Goal: Task Accomplishment & Management: Use online tool/utility

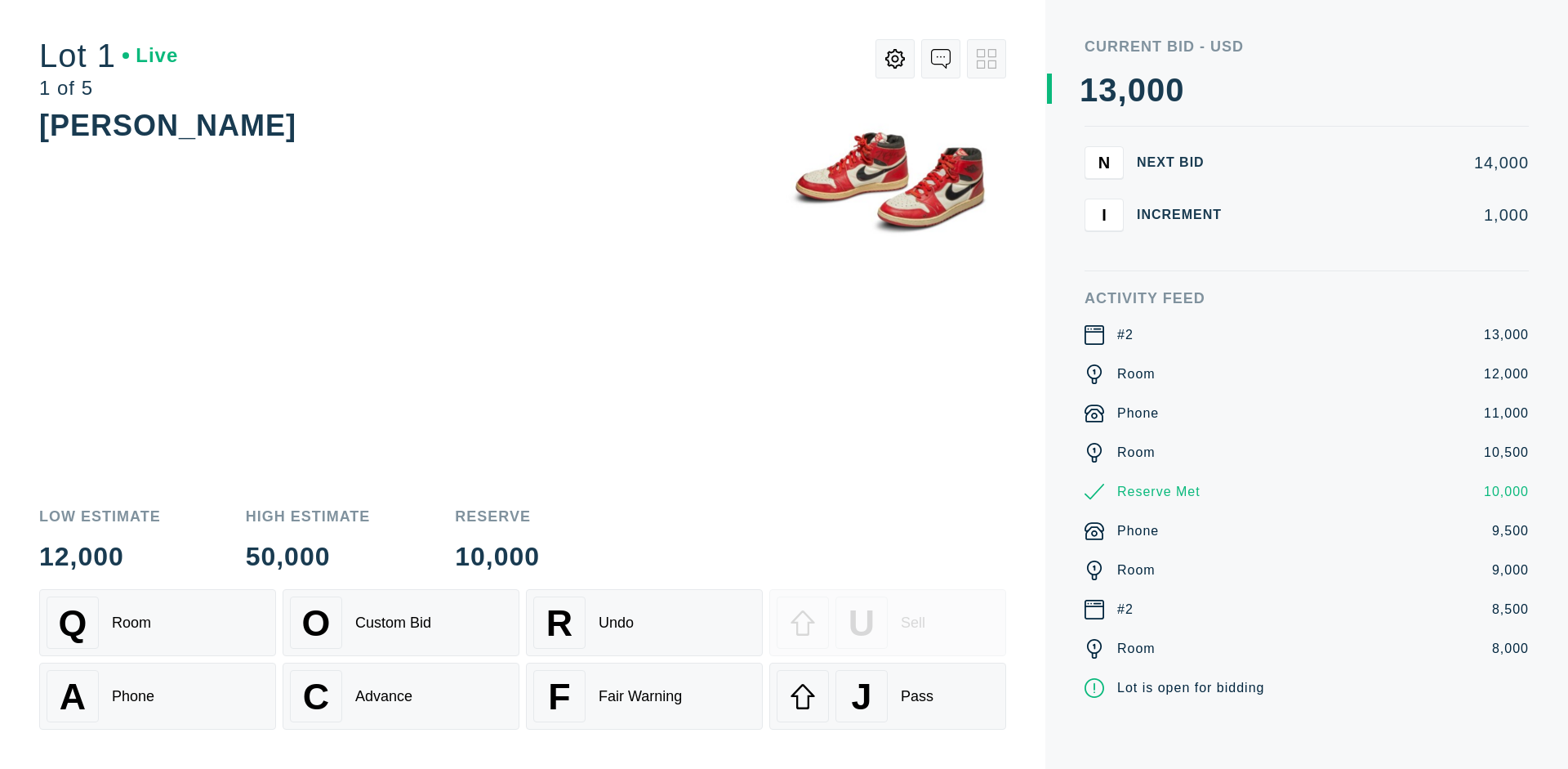
click at [157, 696] on div "A Phone" at bounding box center [157, 696] width 222 height 52
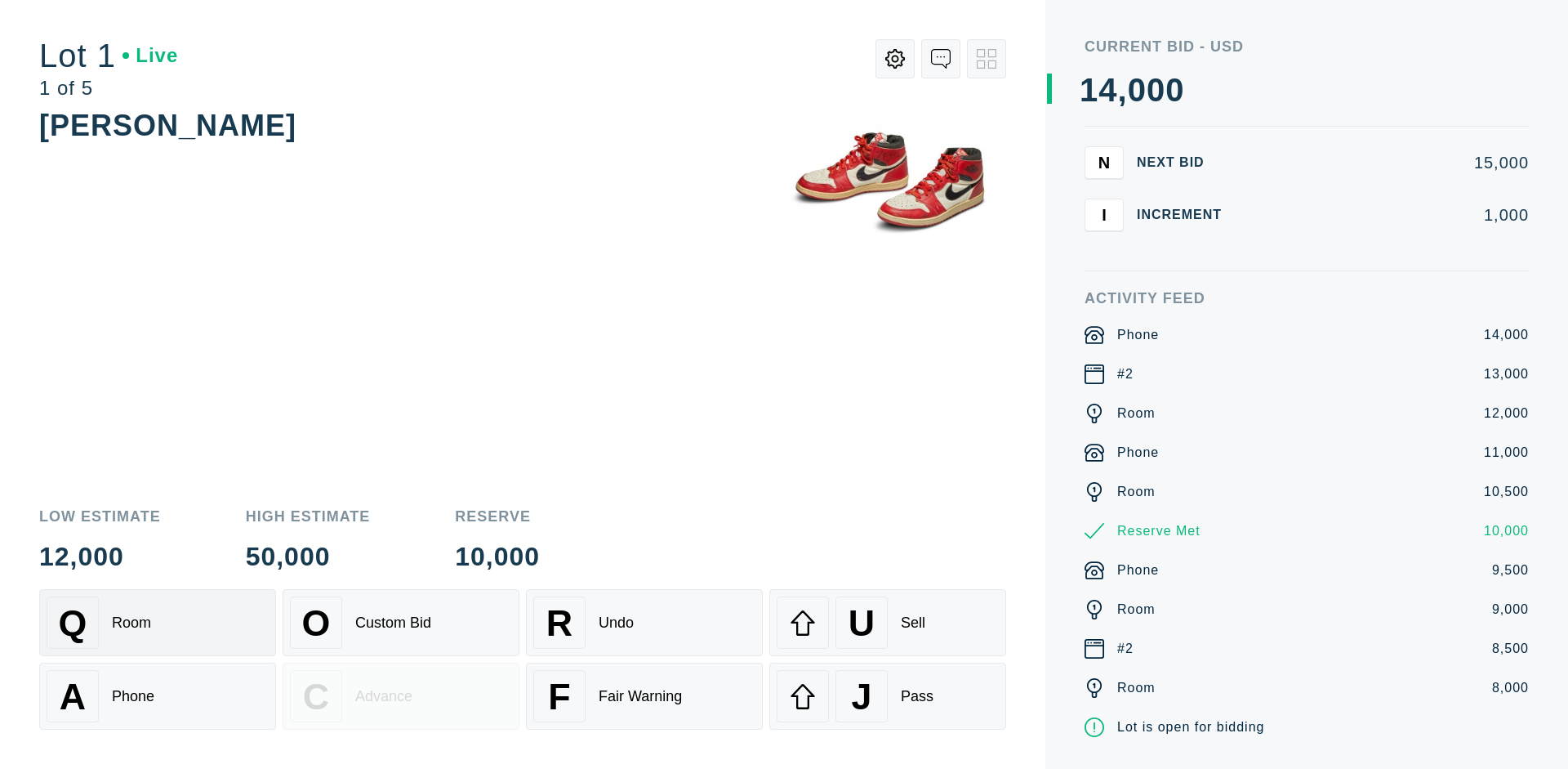
click at [157, 622] on div "Q Room" at bounding box center [157, 622] width 222 height 52
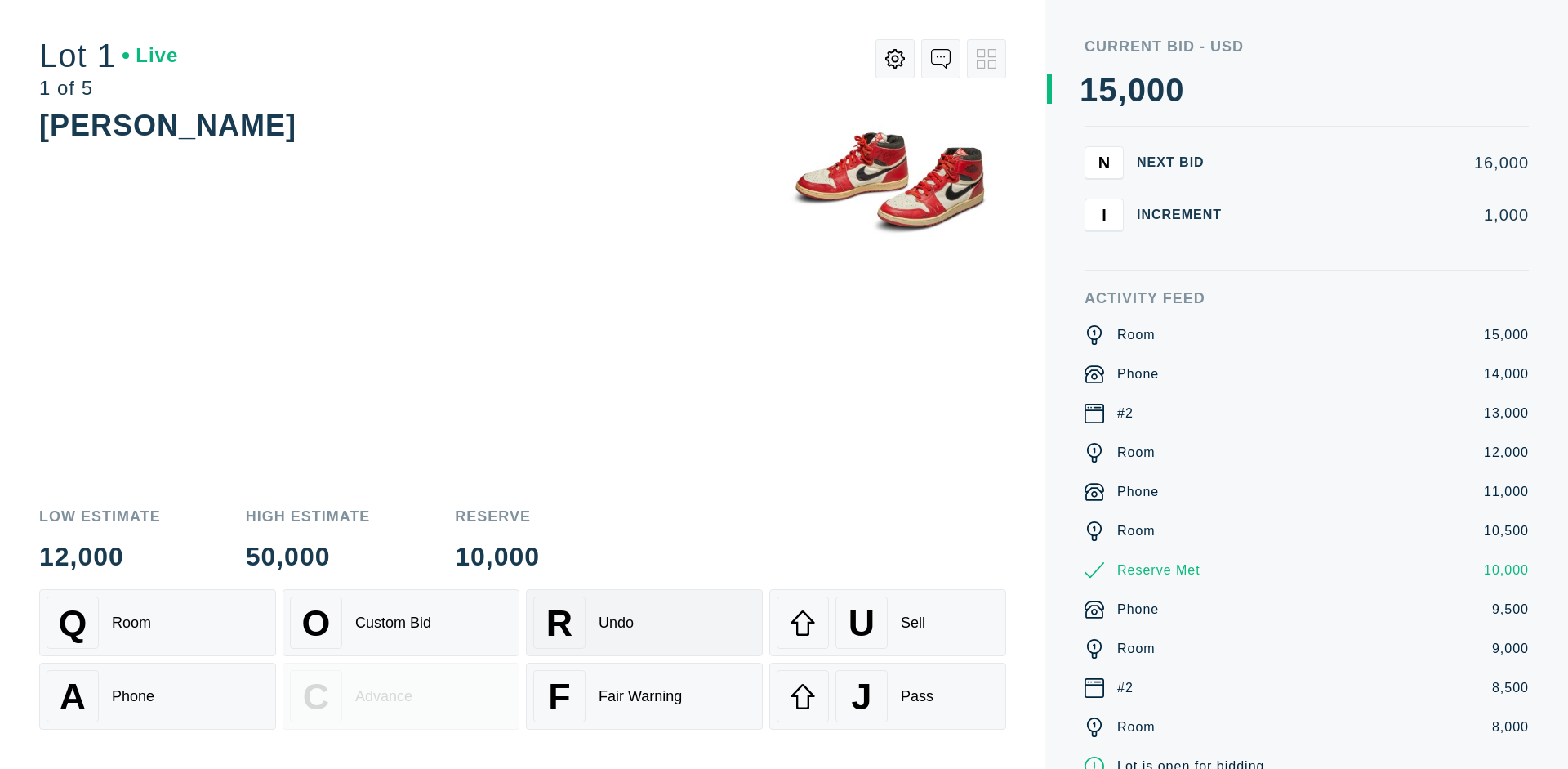
click at [644, 622] on div "R Undo" at bounding box center [644, 622] width 222 height 52
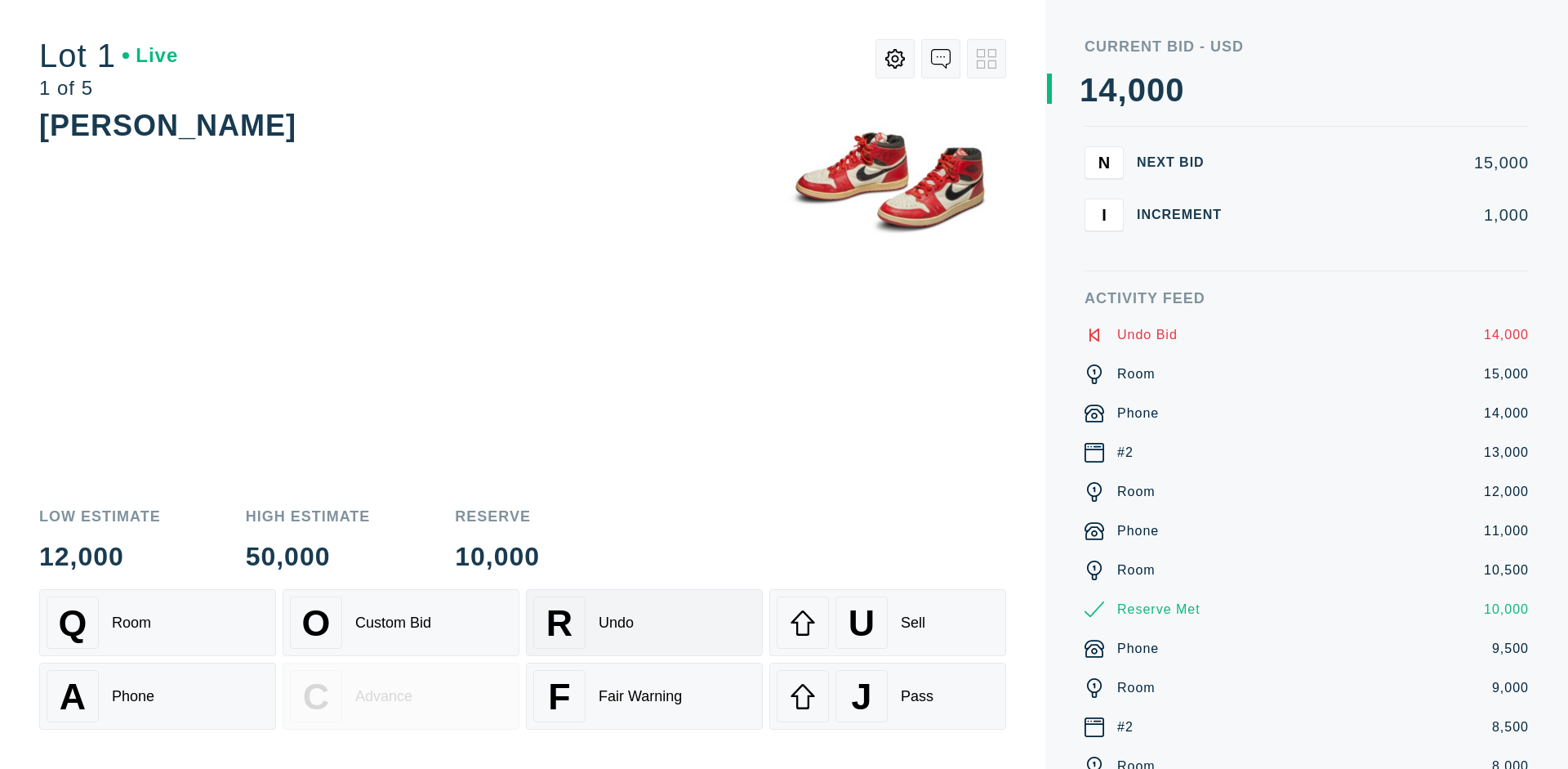
click at [157, 622] on div "Q Room" at bounding box center [157, 622] width 222 height 52
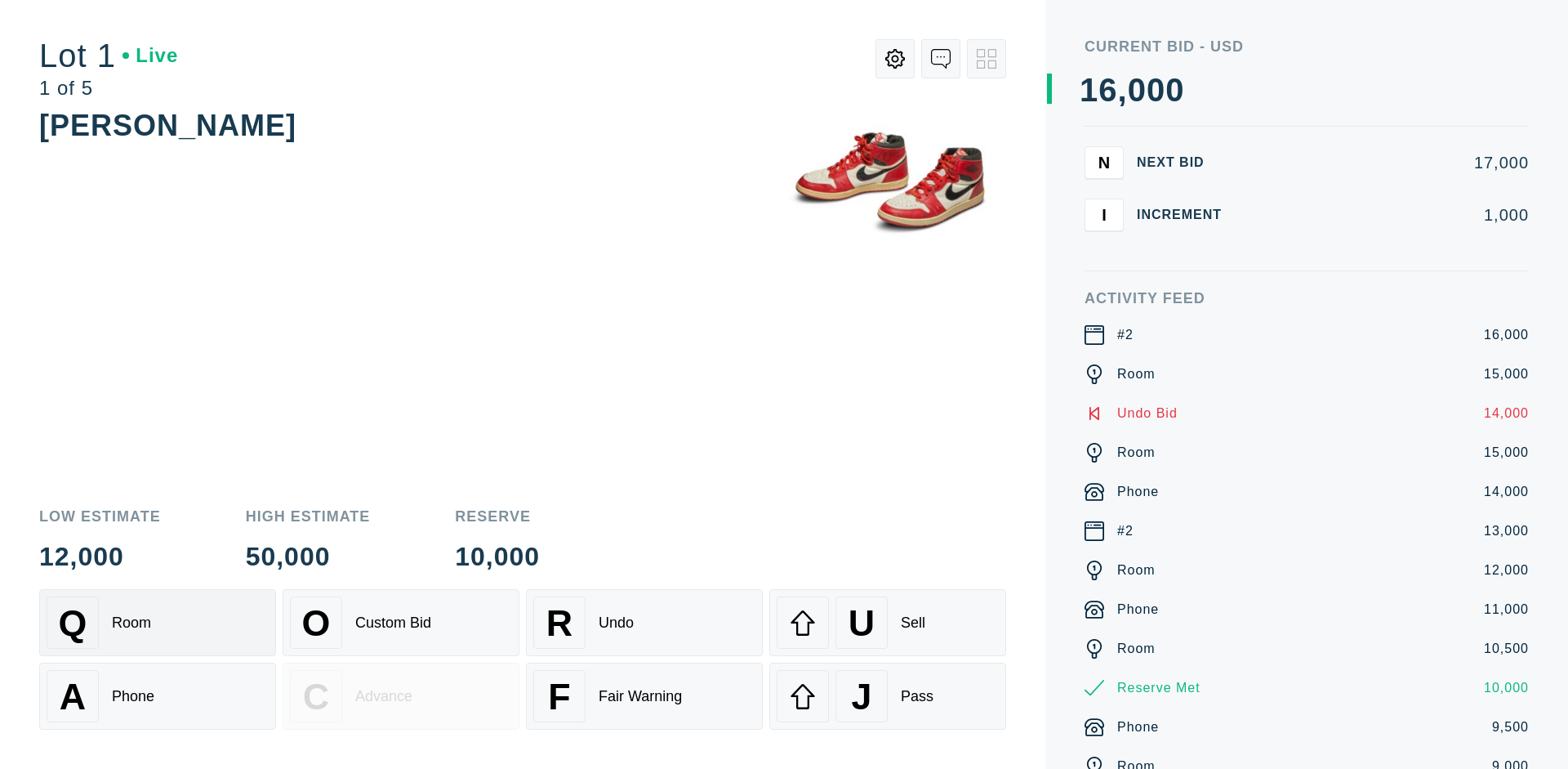
click at [157, 696] on div "A Phone" at bounding box center [157, 696] width 222 height 52
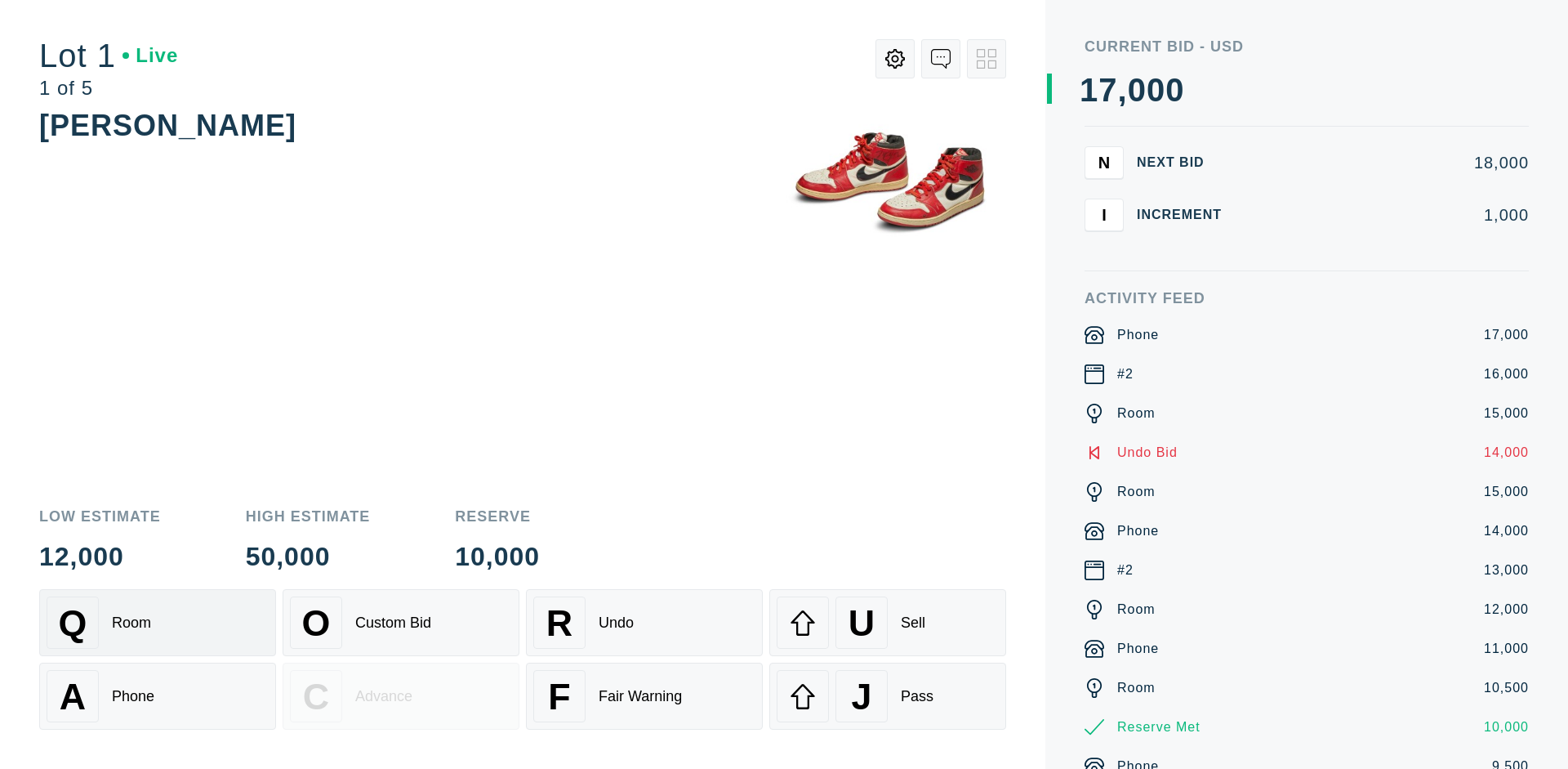
click at [157, 622] on div "Q Room" at bounding box center [157, 622] width 222 height 52
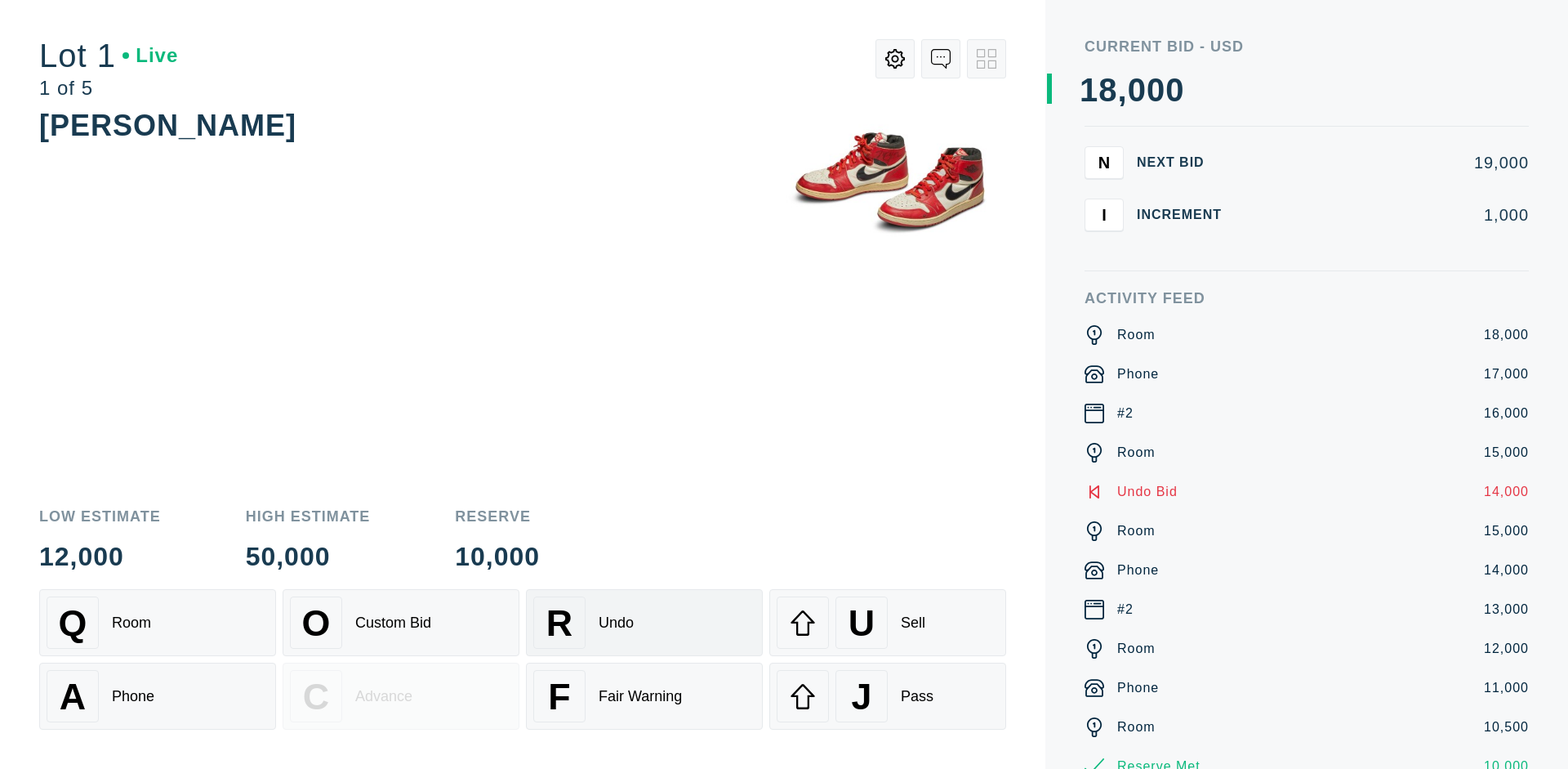
click at [644, 622] on div "R Undo" at bounding box center [644, 622] width 222 height 52
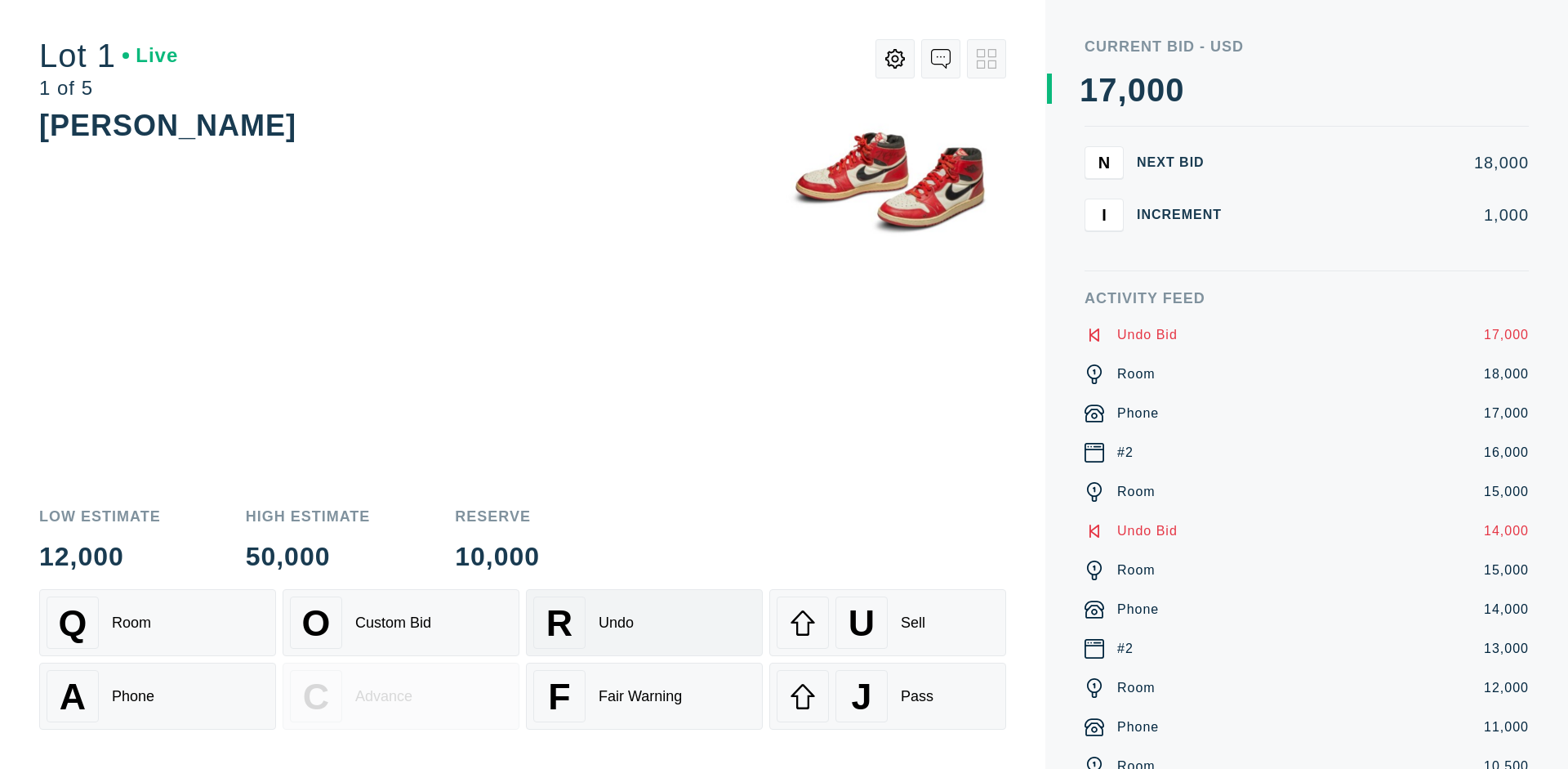
click at [887, 622] on div "U Sell" at bounding box center [887, 622] width 222 height 52
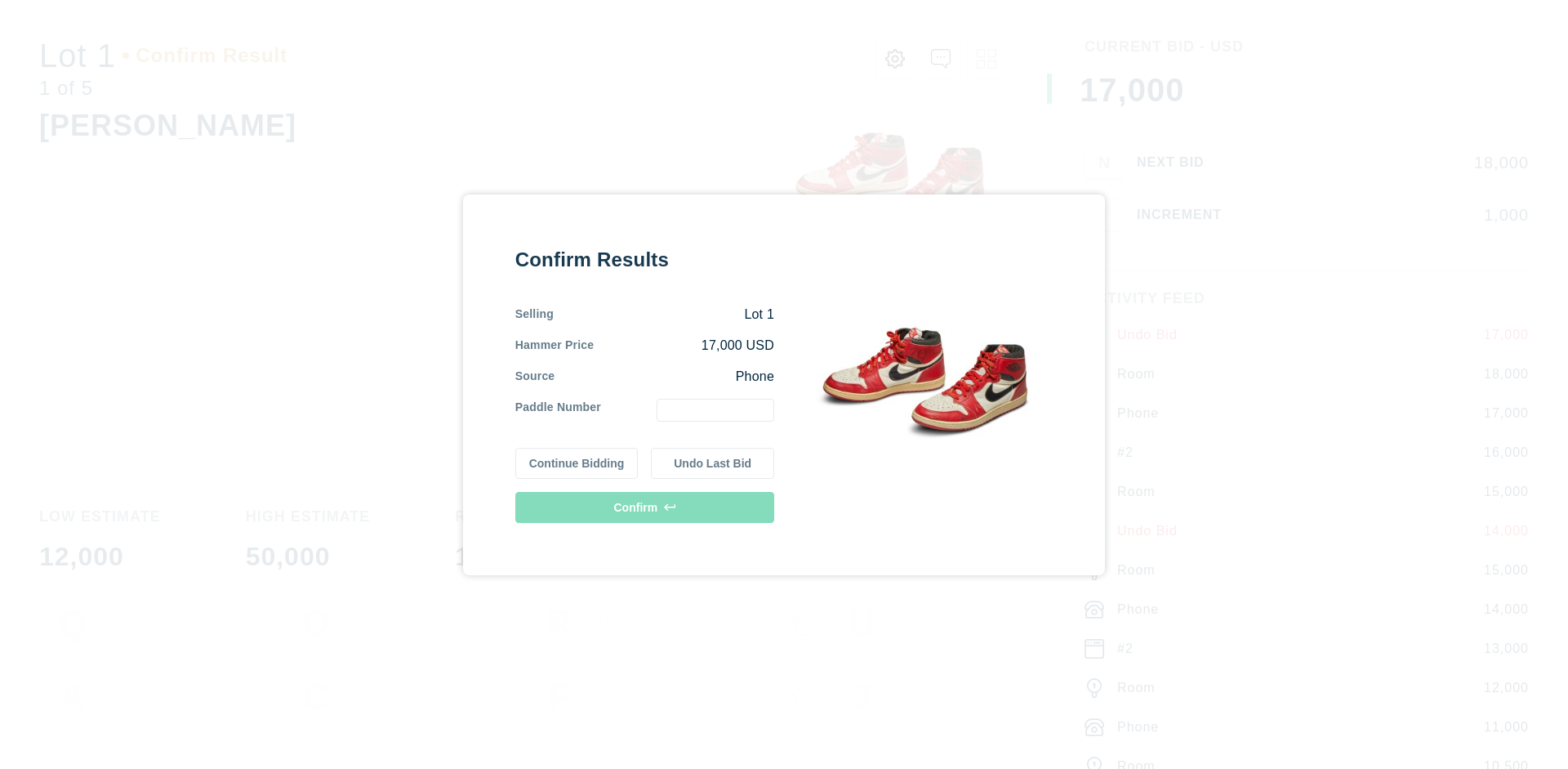
click at [578, 462] on button "Continue Bidding" at bounding box center [577, 463] width 123 height 31
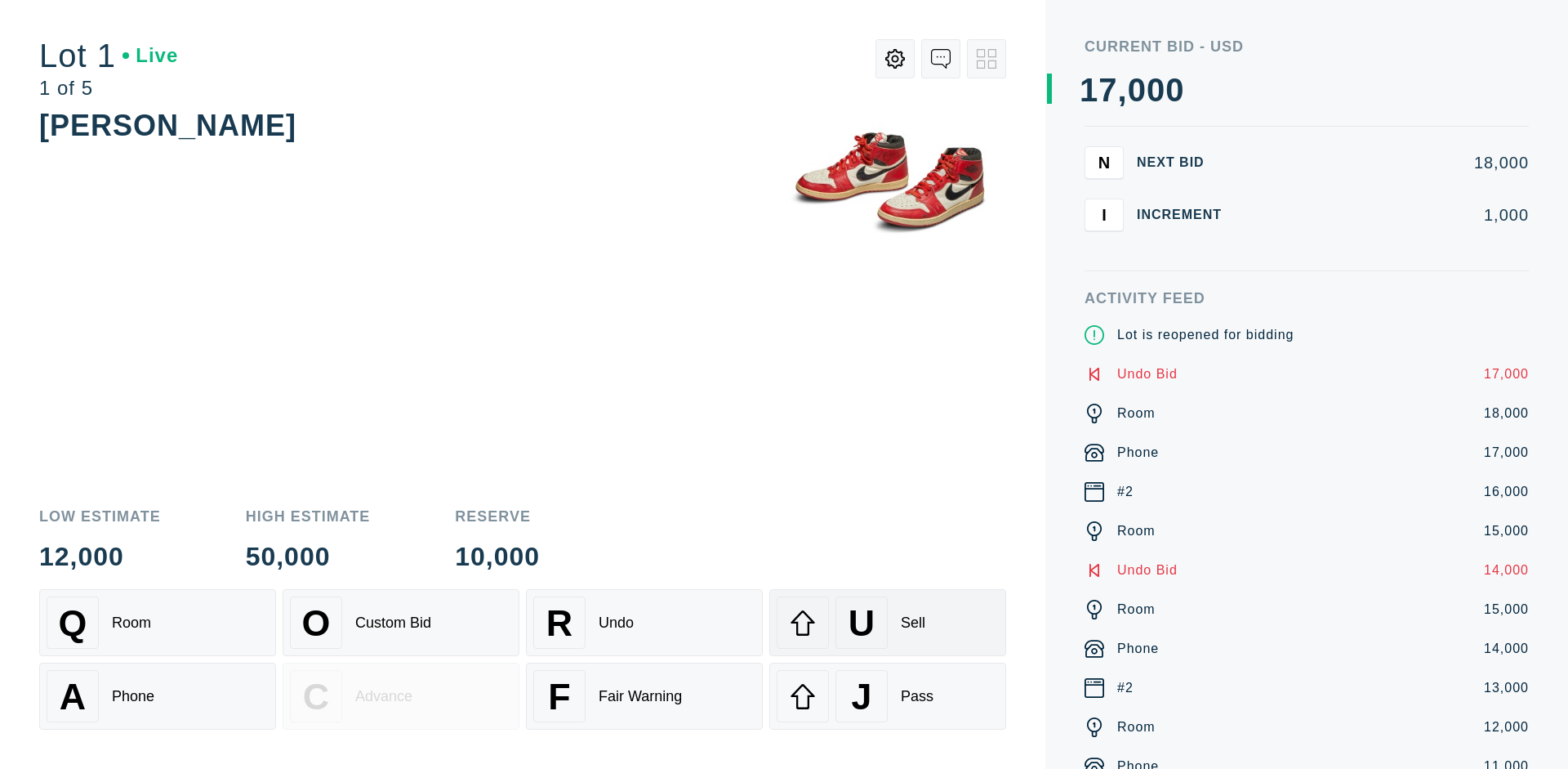
click at [887, 622] on div "U Sell" at bounding box center [887, 622] width 222 height 52
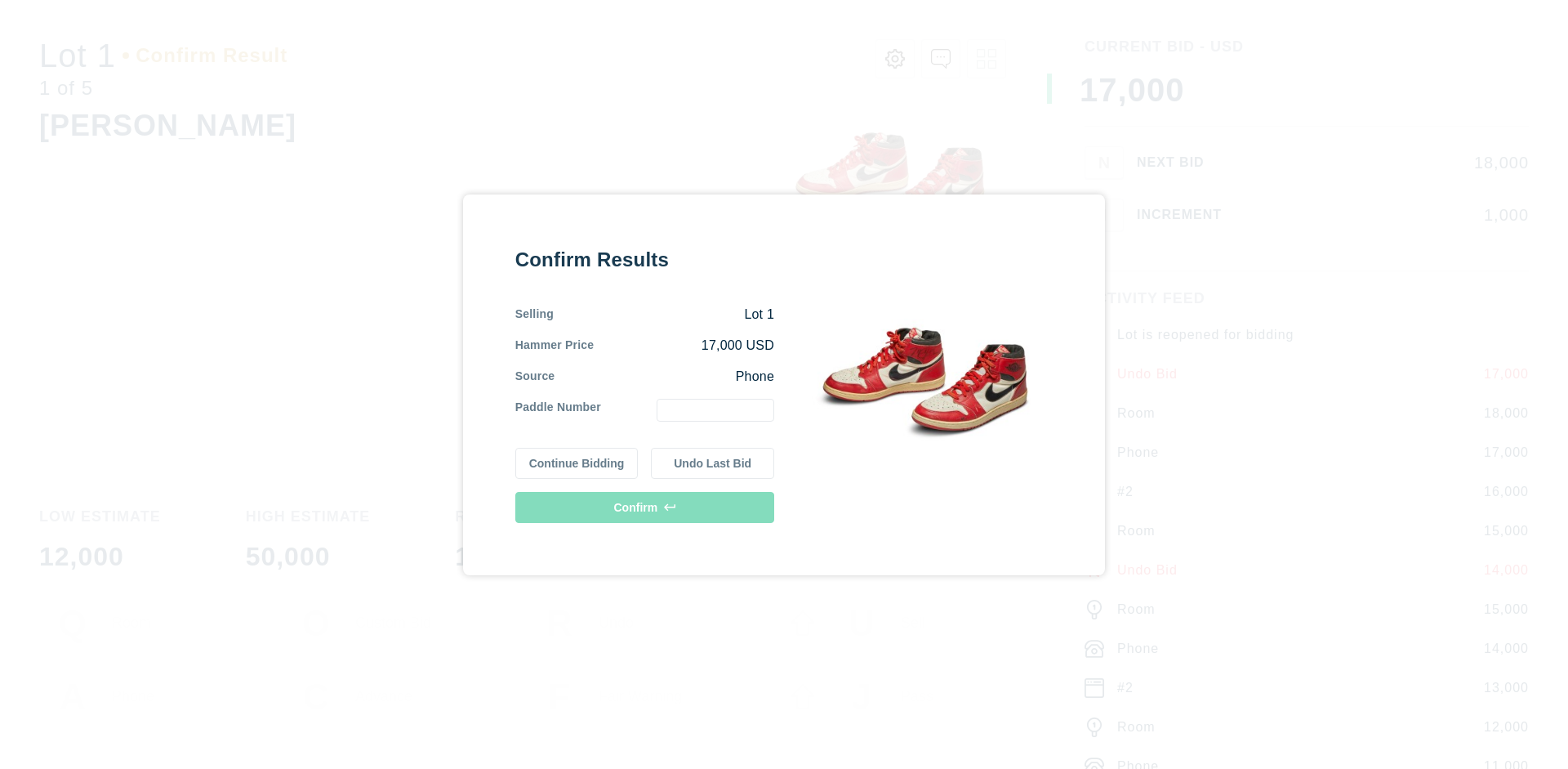
click at [713, 462] on button "Undo Last Bid" at bounding box center [713, 463] width 123 height 31
click at [578, 460] on button "Continue Bidding" at bounding box center [577, 463] width 123 height 31
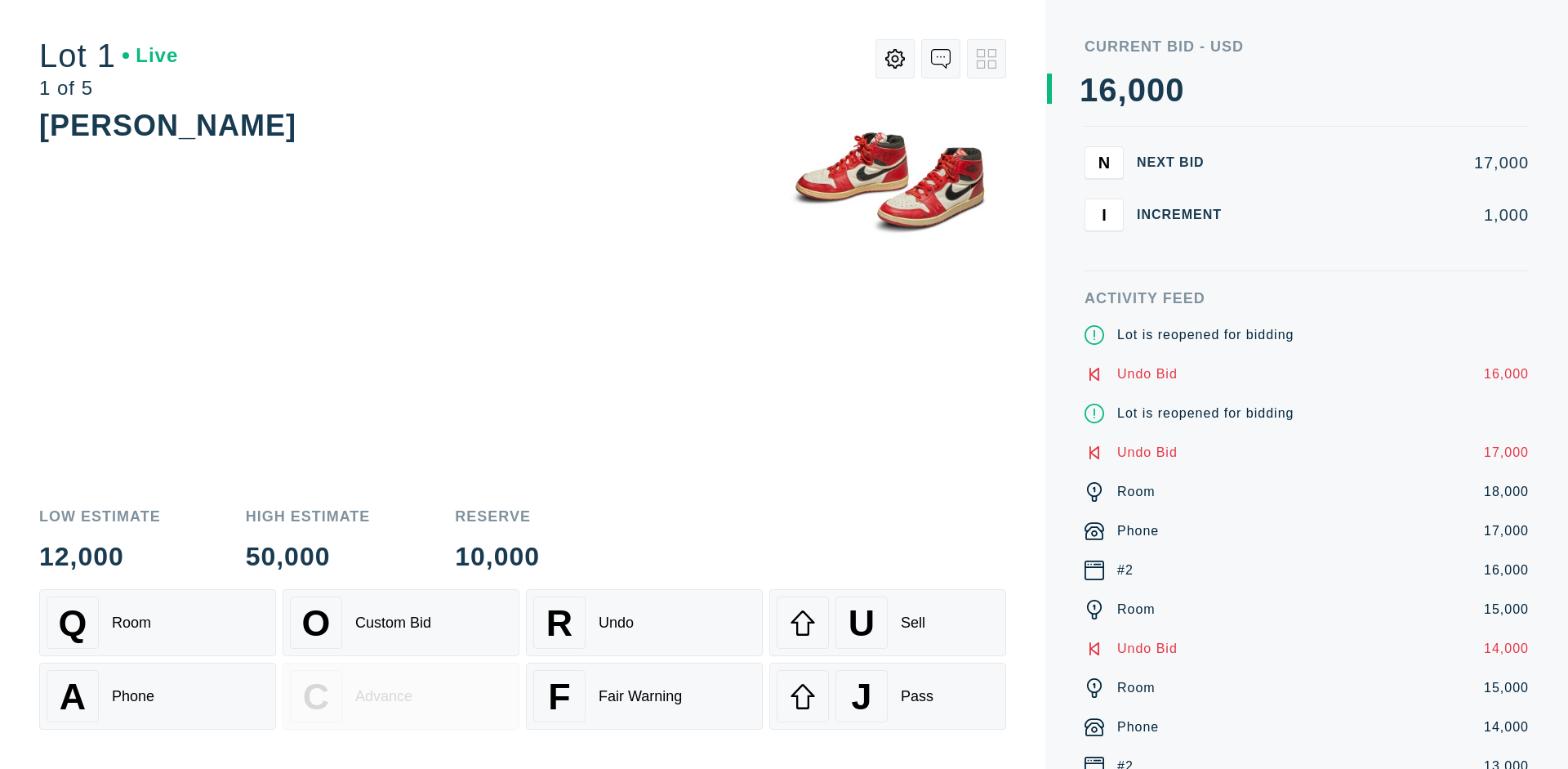
click at [887, 696] on div "J Pass" at bounding box center [887, 696] width 222 height 52
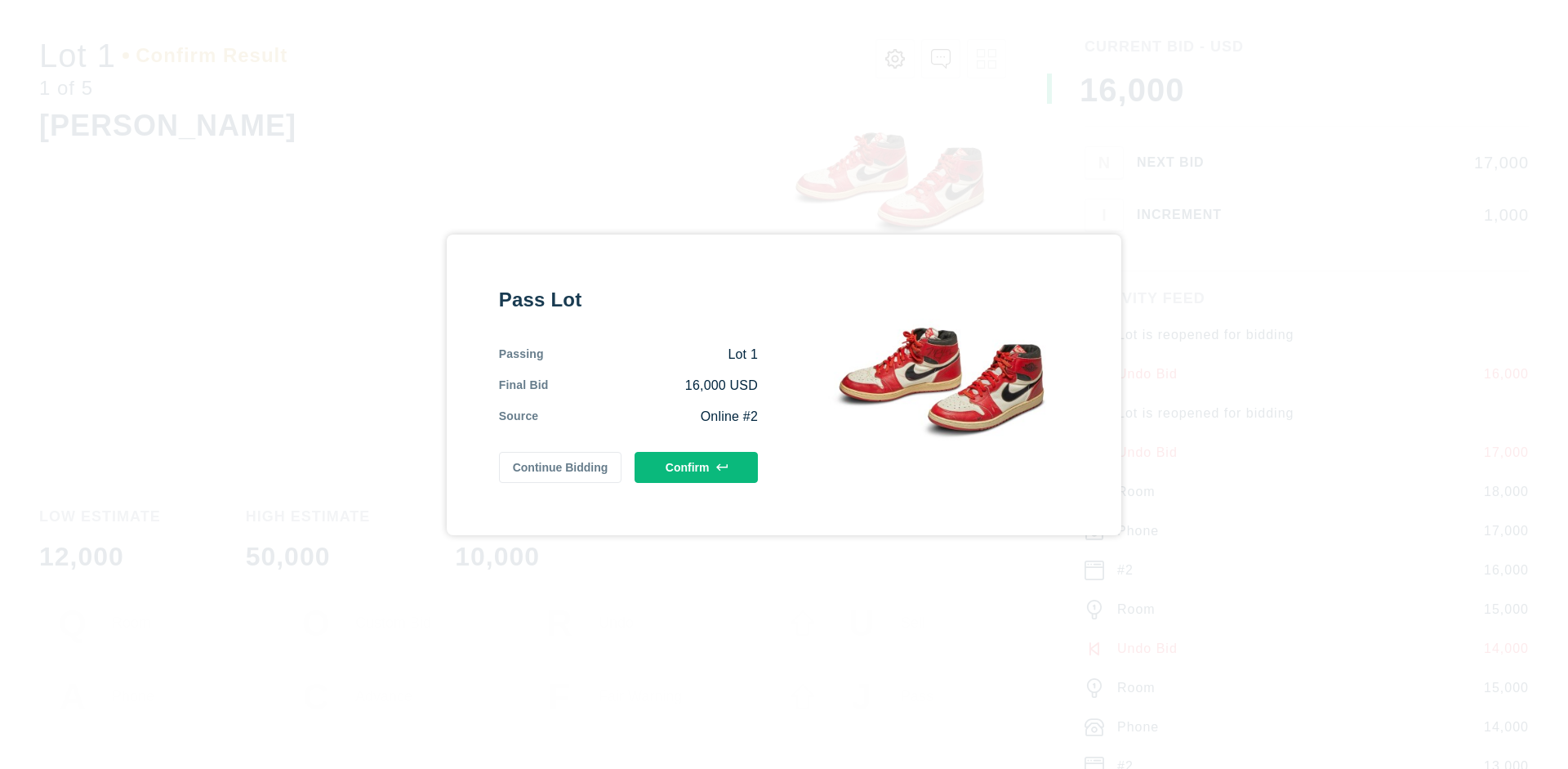
click at [696, 467] on button "Confirm" at bounding box center [696, 467] width 123 height 31
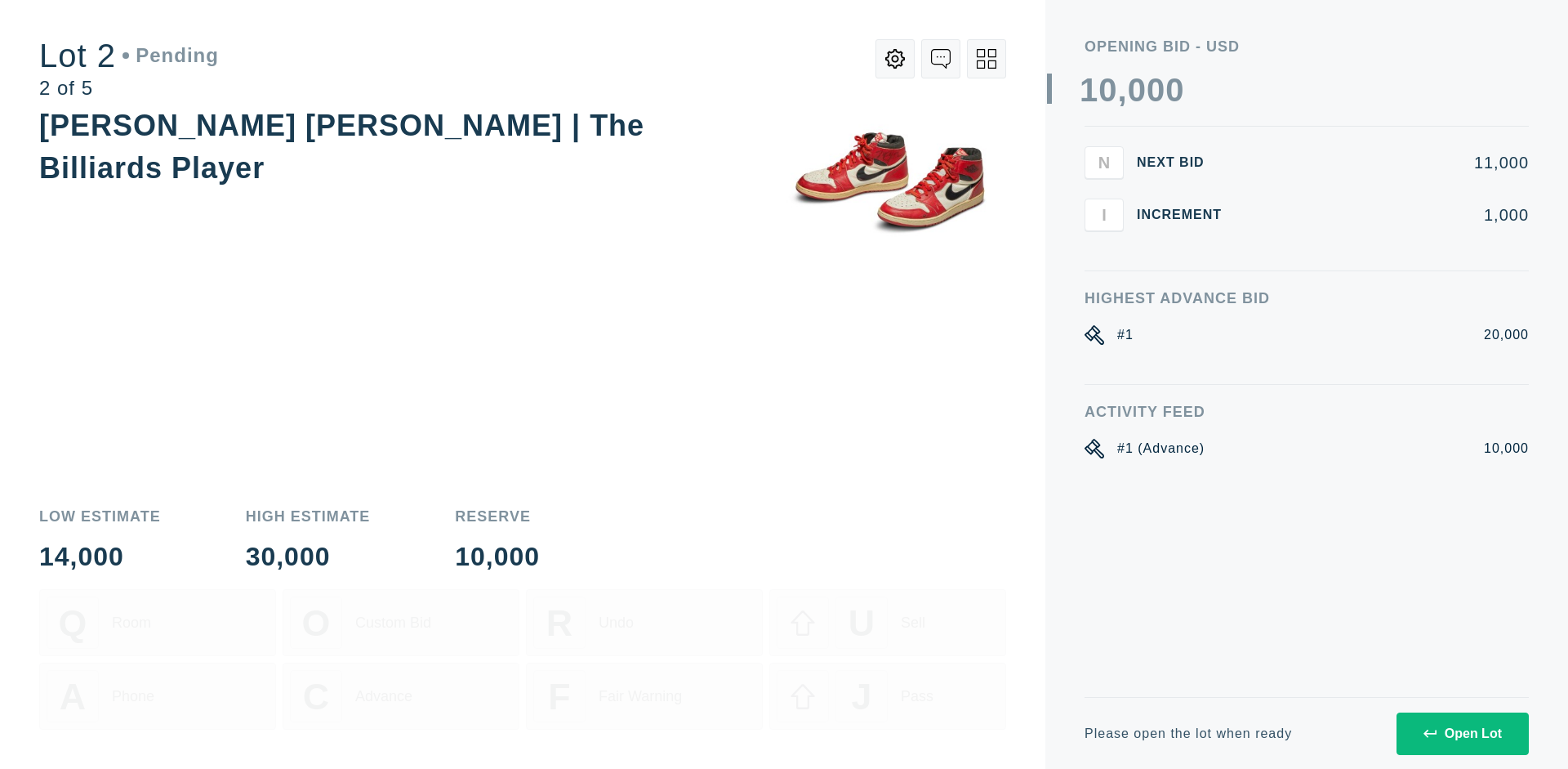
click at [1462, 733] on div "Open Lot" at bounding box center [1462, 733] width 78 height 14
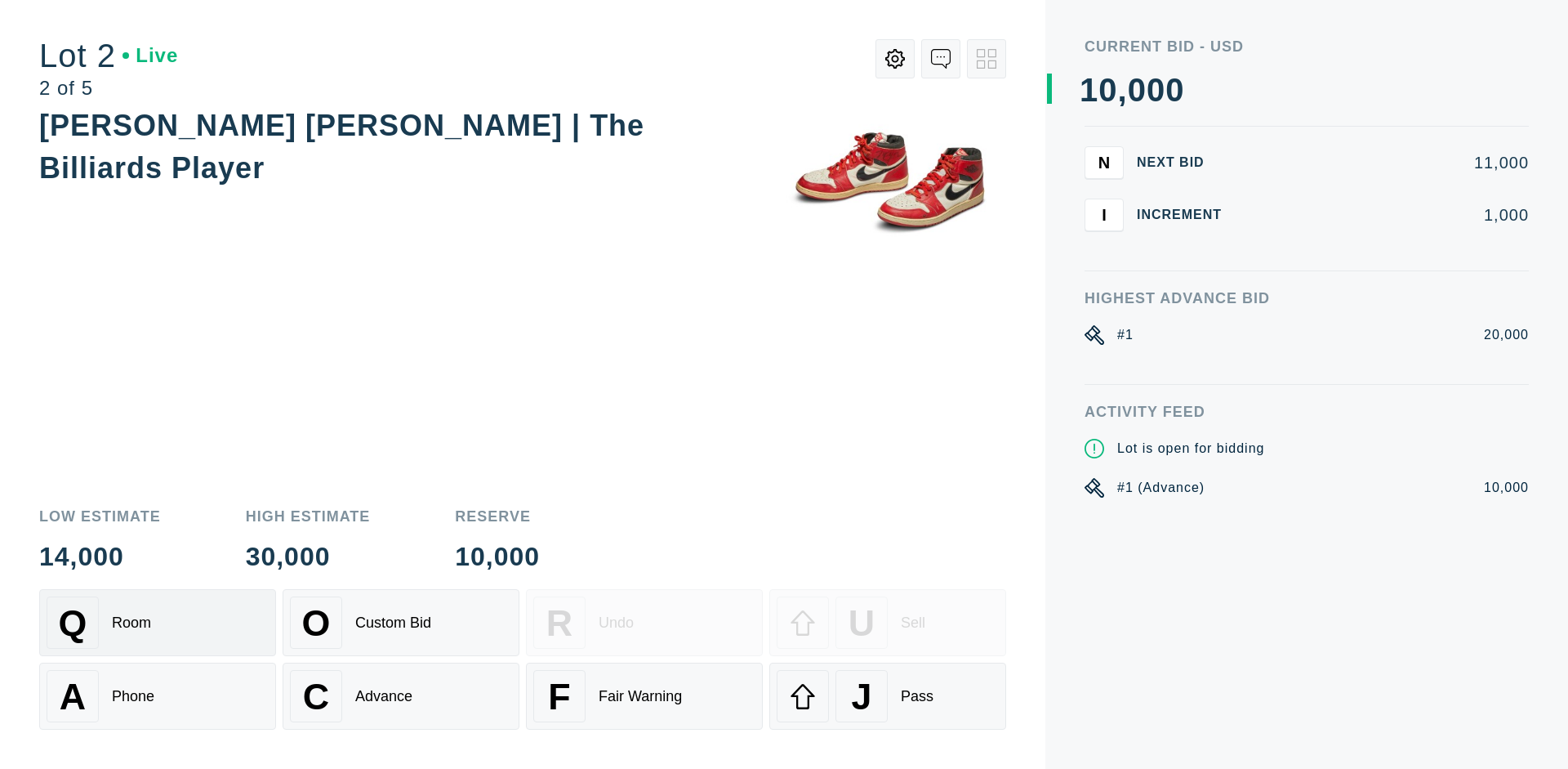
click at [157, 622] on div "Q Room" at bounding box center [157, 622] width 222 height 52
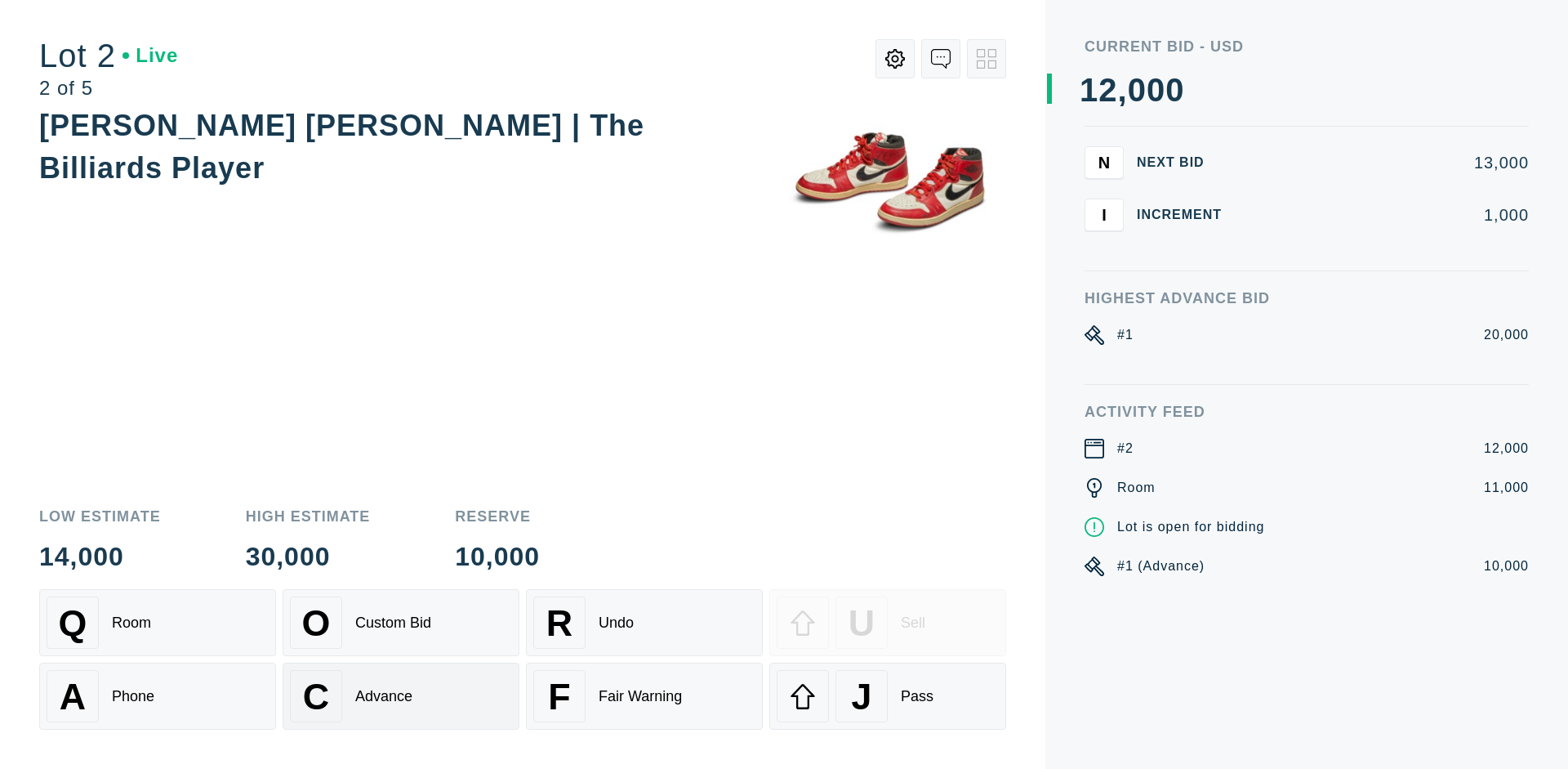
click at [401, 696] on div "Advance" at bounding box center [383, 697] width 57 height 17
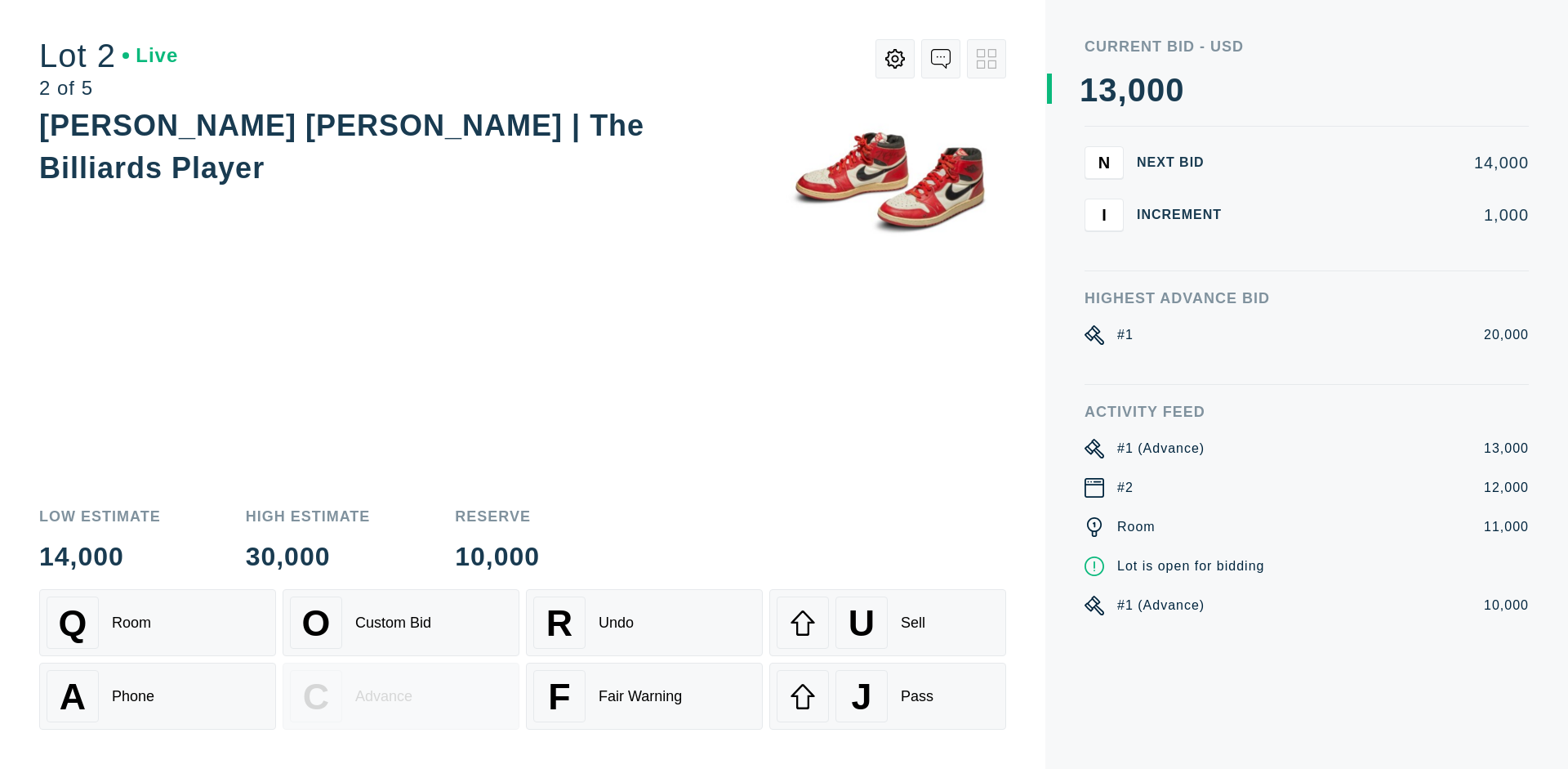
click at [887, 622] on div "U Sell" at bounding box center [887, 622] width 222 height 52
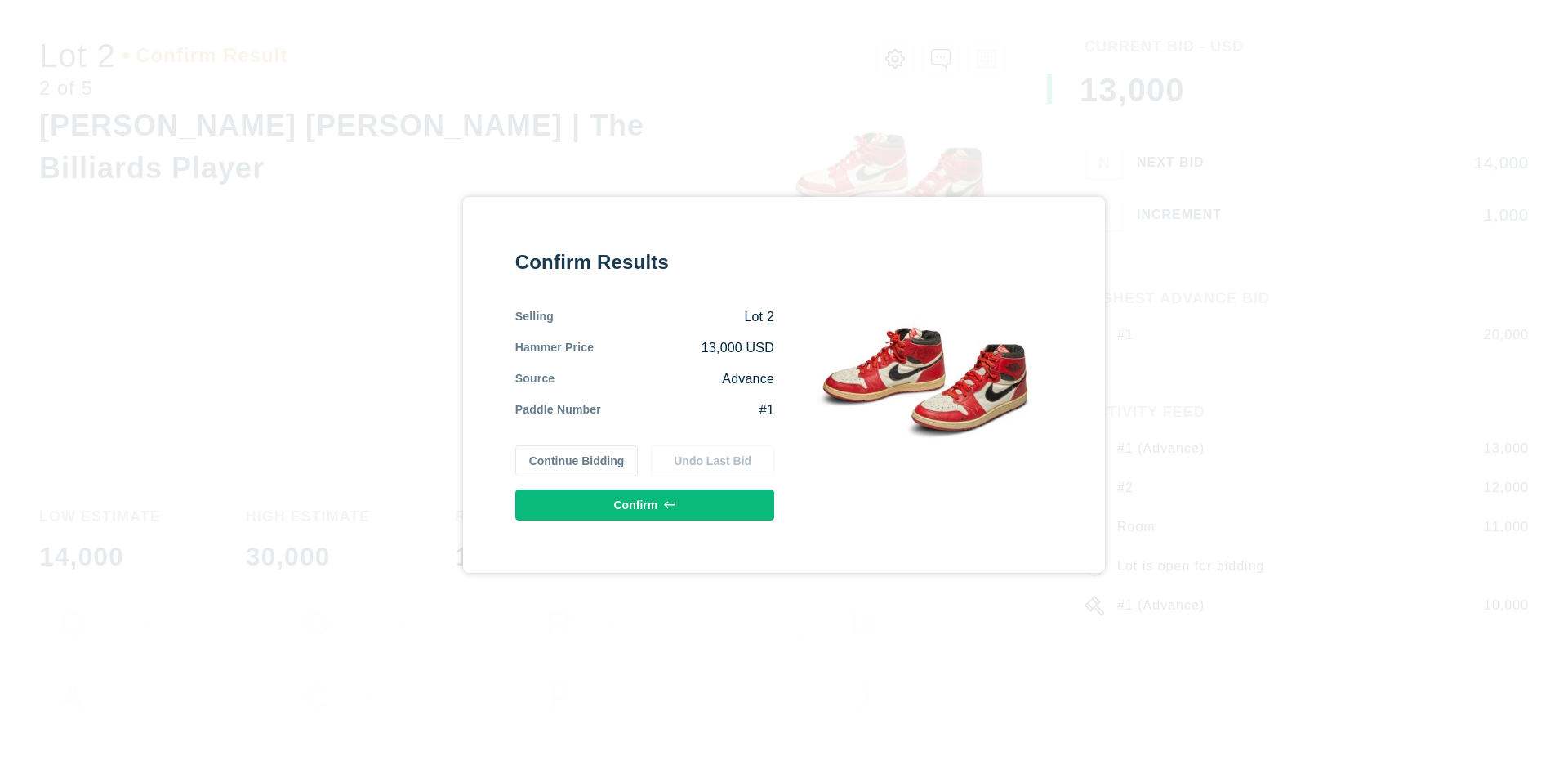
click at [645, 504] on button "Confirm" at bounding box center [644, 505] width 258 height 31
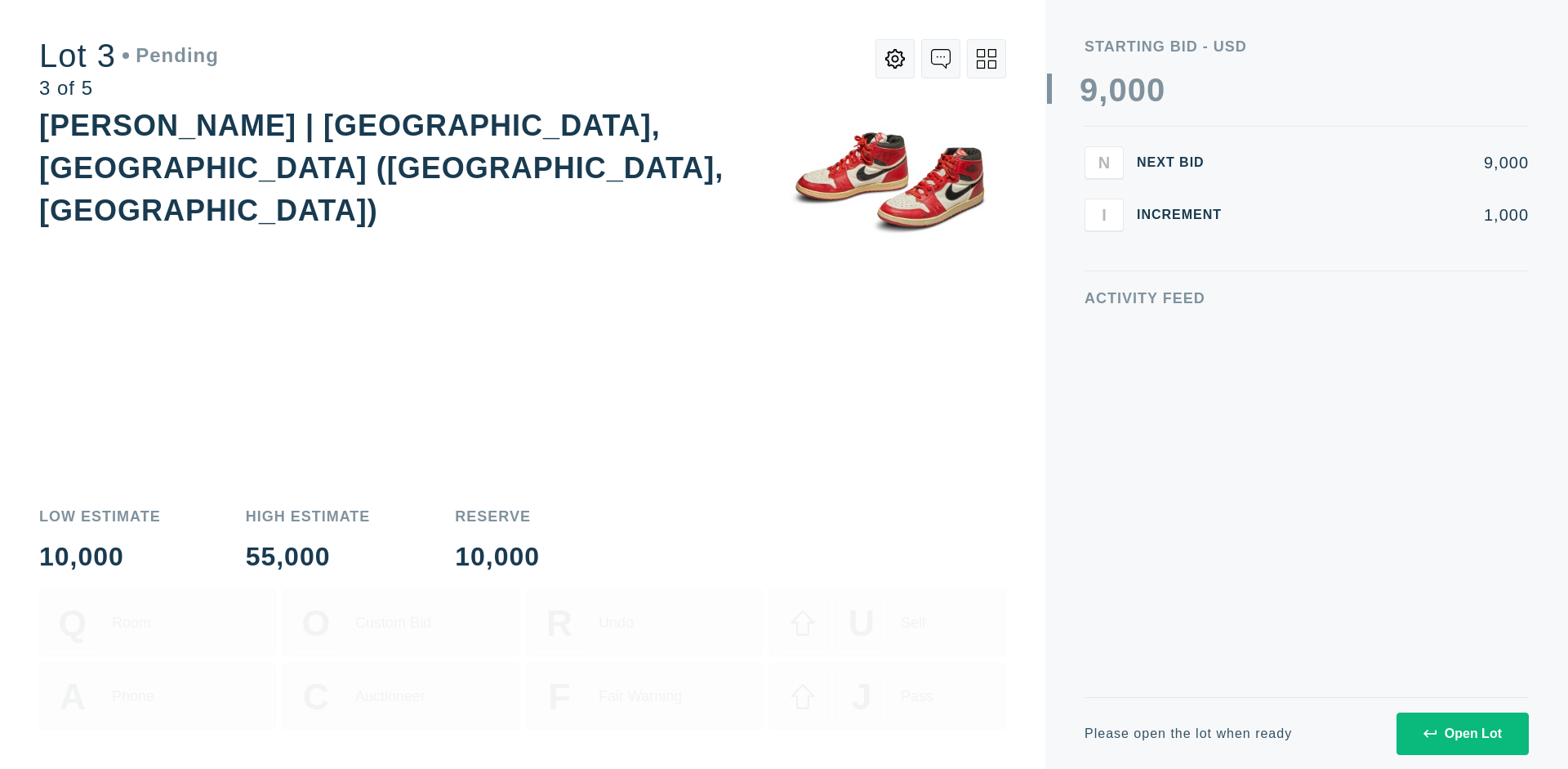
click at [1462, 733] on div "Open Lot" at bounding box center [1462, 733] width 78 height 14
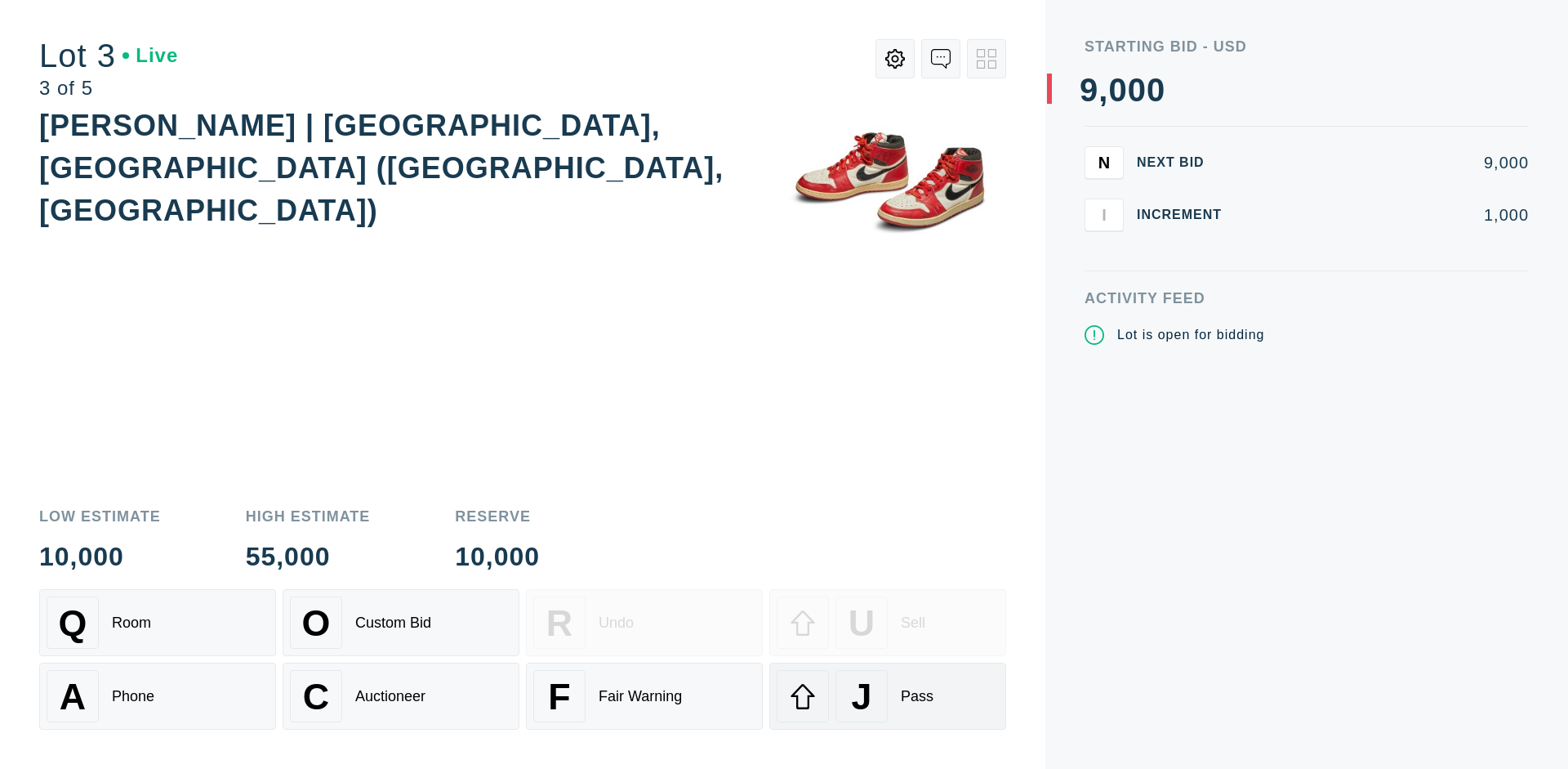
click at [887, 696] on div "J Pass" at bounding box center [887, 696] width 222 height 52
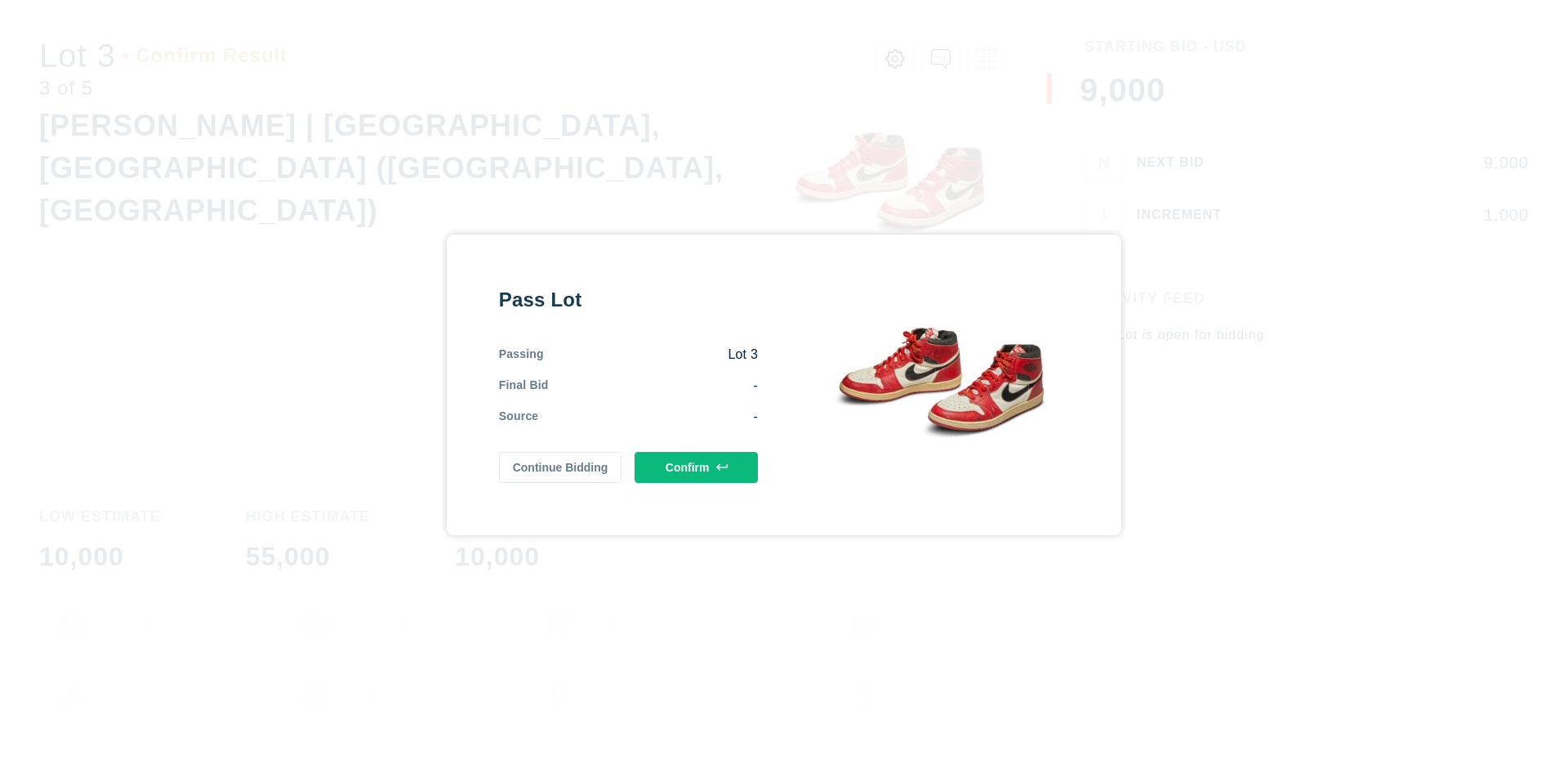
click at [696, 467] on button "Confirm" at bounding box center [696, 467] width 123 height 31
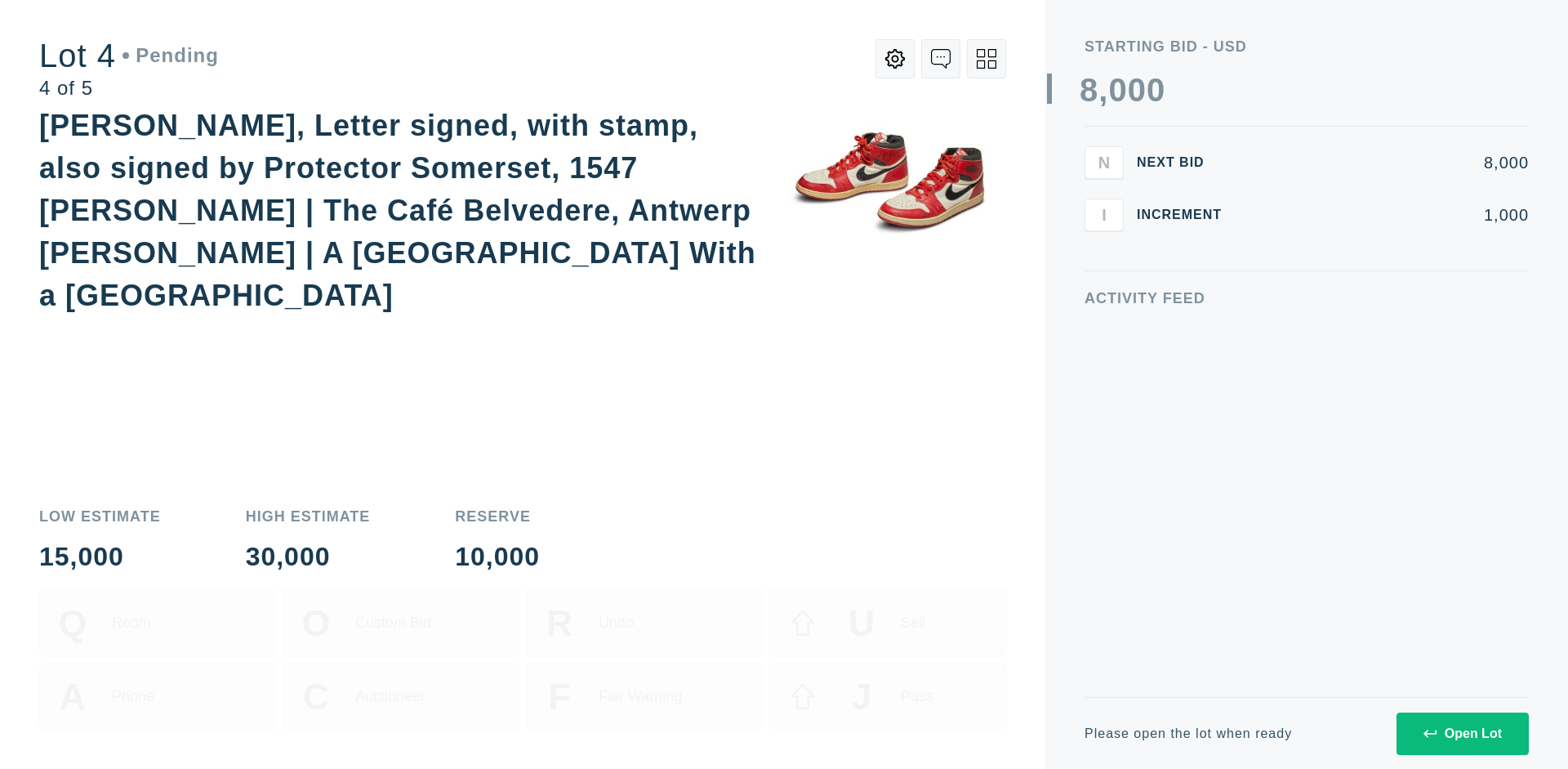
click at [1462, 733] on div "Open Lot" at bounding box center [1462, 733] width 78 height 14
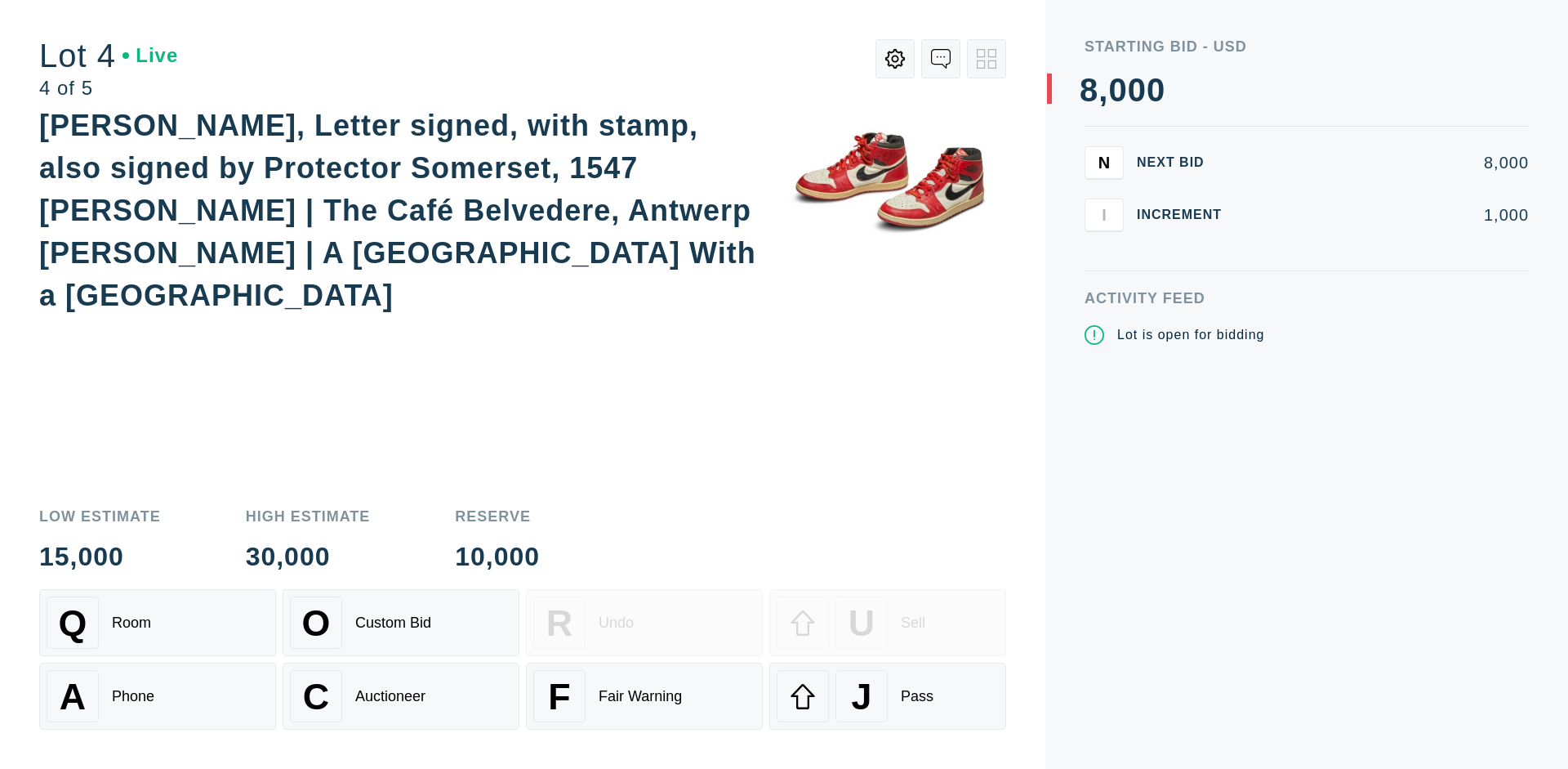
click at [157, 622] on div "Q Room" at bounding box center [157, 622] width 222 height 52
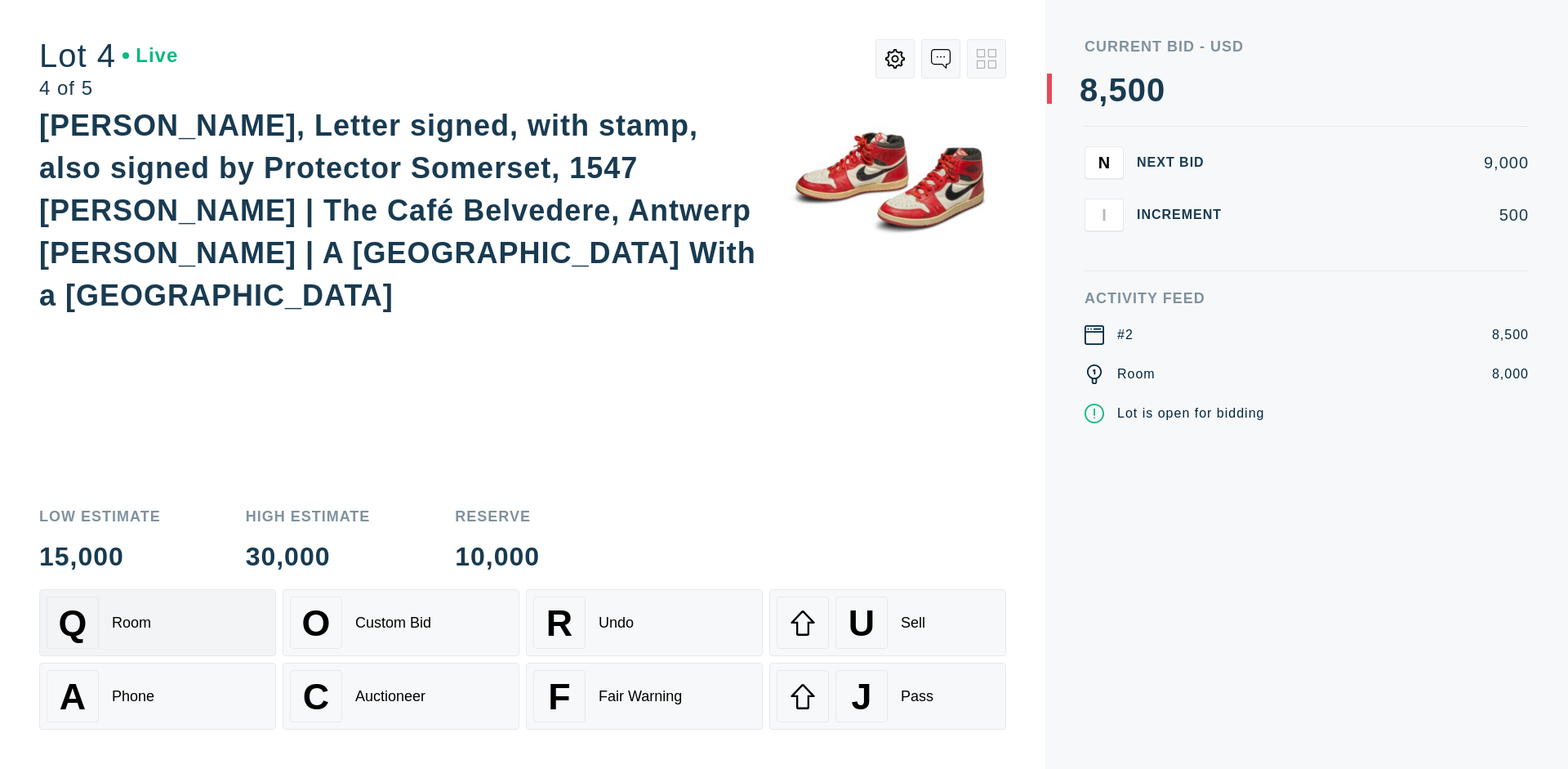
click at [401, 696] on div "Auctioneer" at bounding box center [390, 697] width 70 height 17
click at [887, 696] on div "J Pass" at bounding box center [887, 696] width 222 height 52
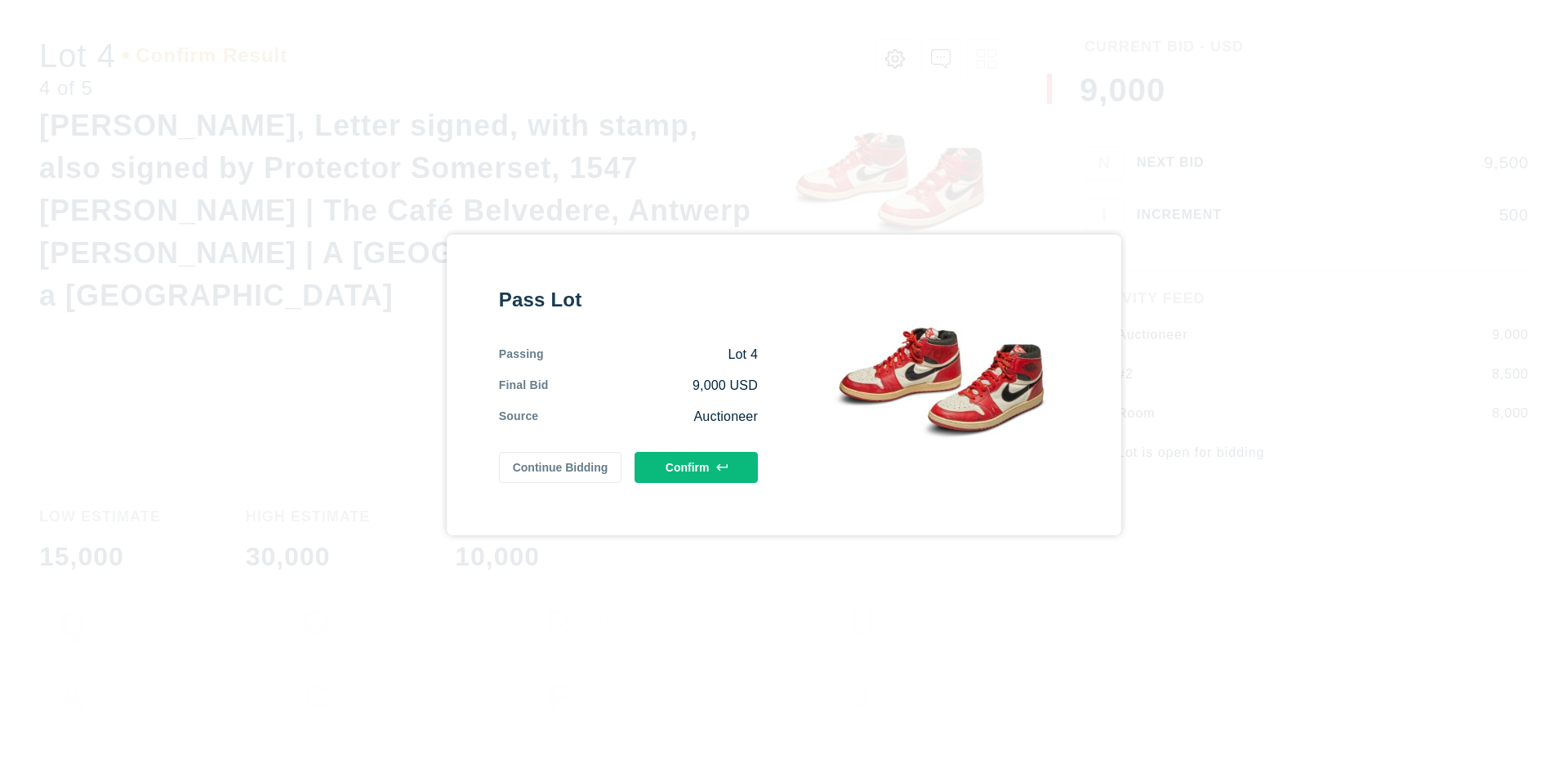
click at [696, 467] on button "Confirm" at bounding box center [696, 467] width 123 height 31
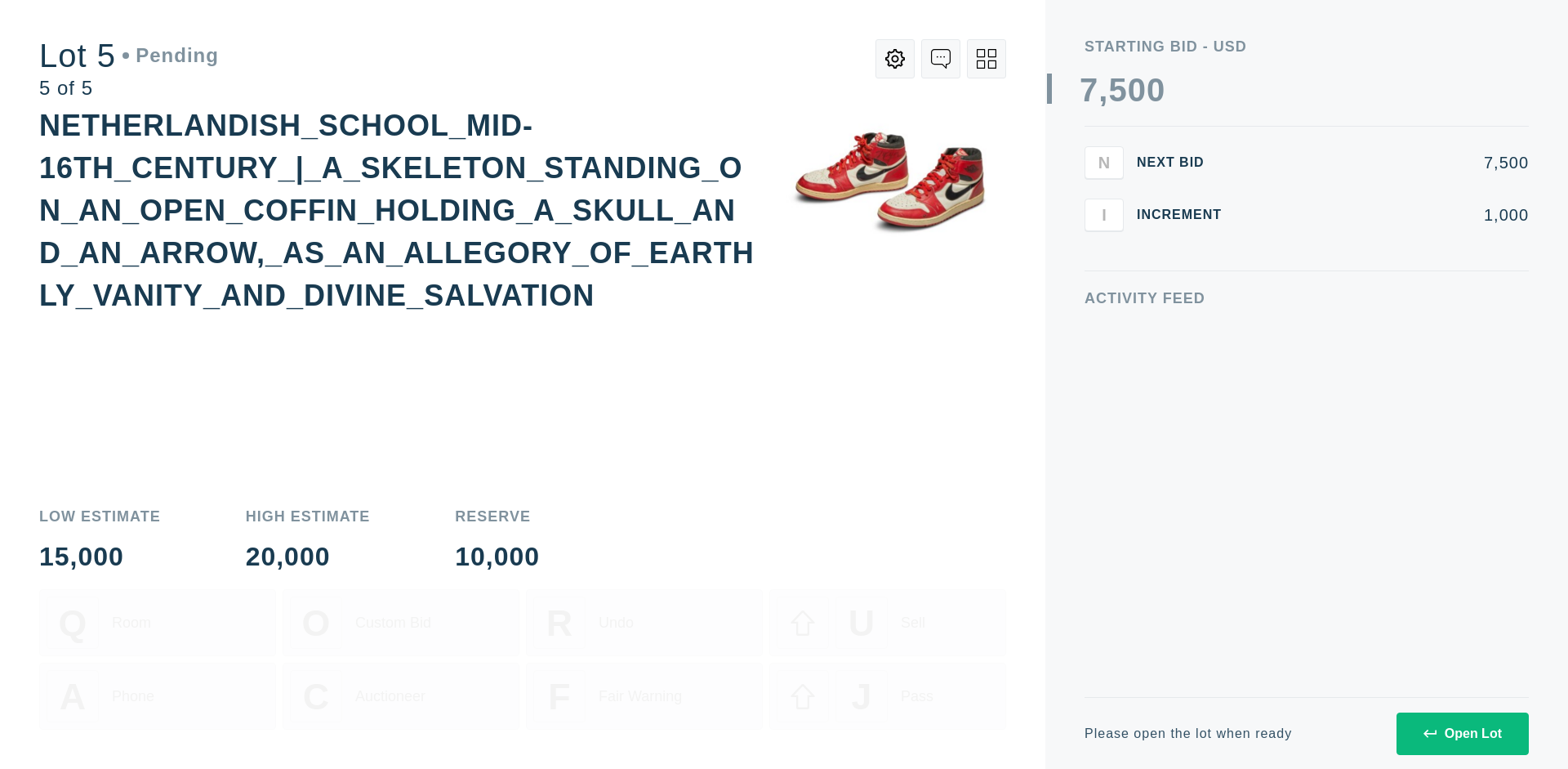
click at [1462, 733] on div "Open Lot" at bounding box center [1462, 733] width 78 height 14
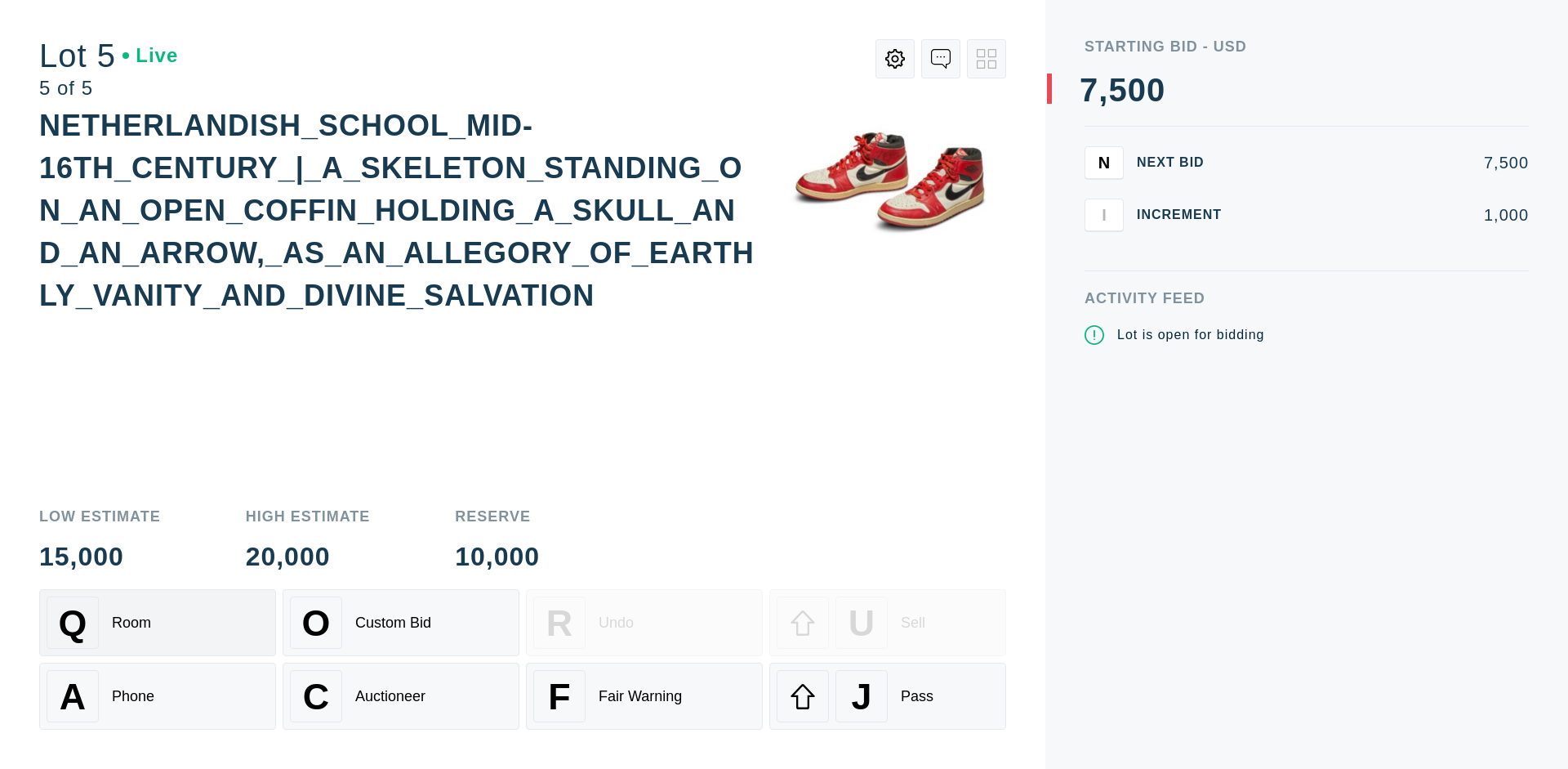
click at [157, 622] on div "Q Room" at bounding box center [157, 622] width 222 height 52
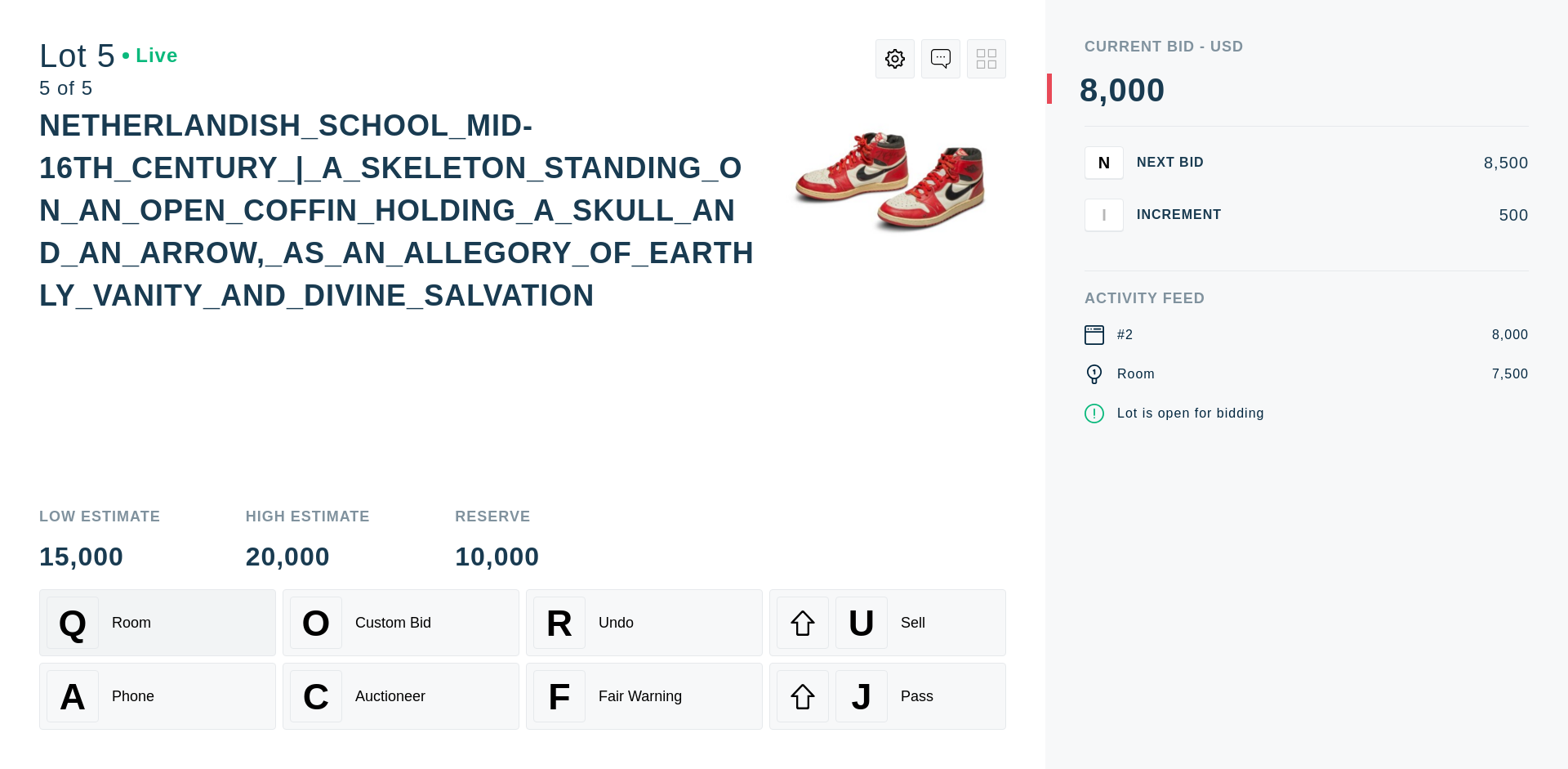
click at [157, 622] on div "Q Room" at bounding box center [157, 622] width 222 height 52
click at [887, 622] on div "U Sell" at bounding box center [887, 622] width 222 height 52
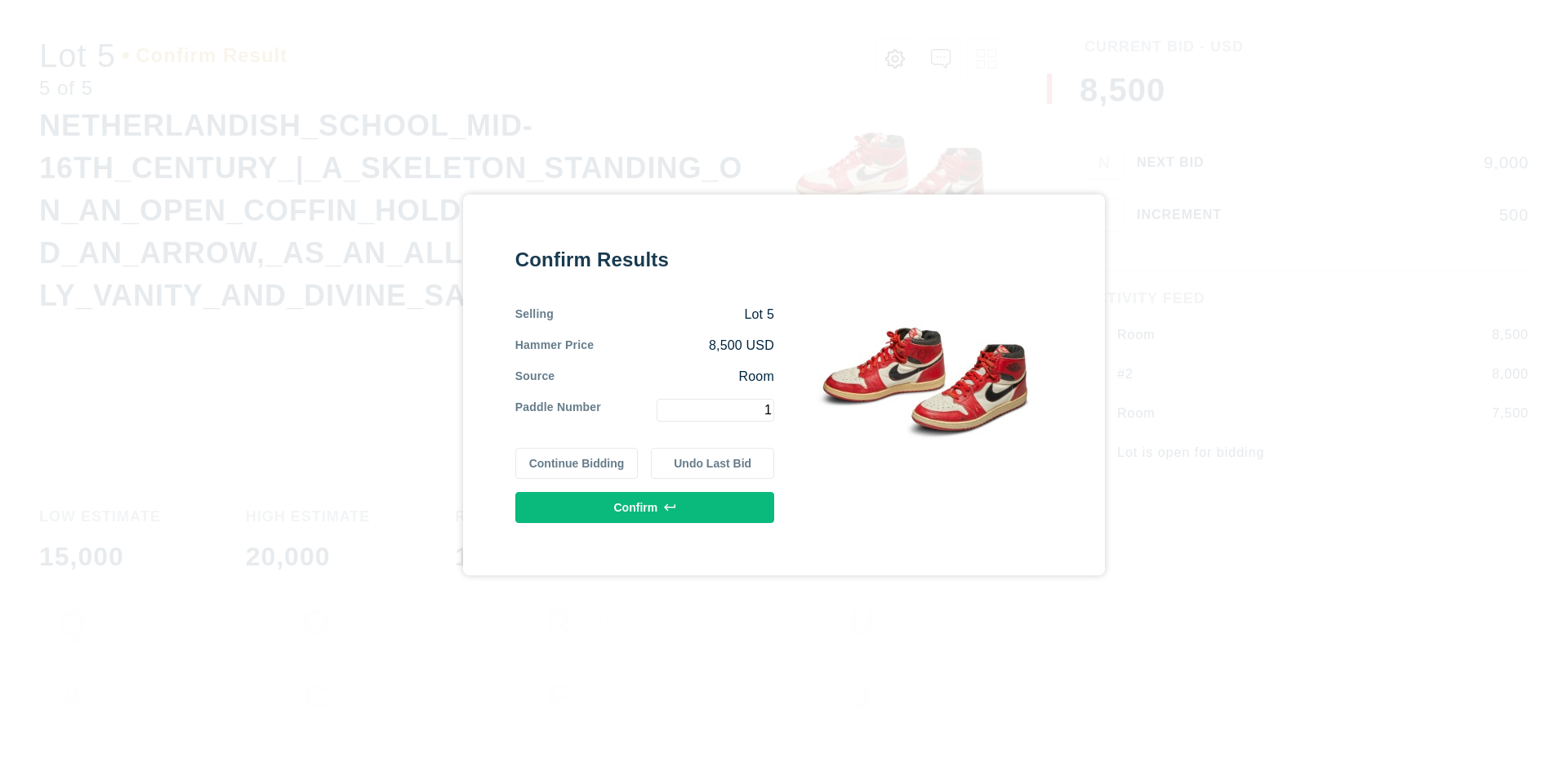
type input "1"
click at [645, 507] on button "Confirm" at bounding box center [644, 508] width 258 height 31
